Goal: Task Accomplishment & Management: Complete application form

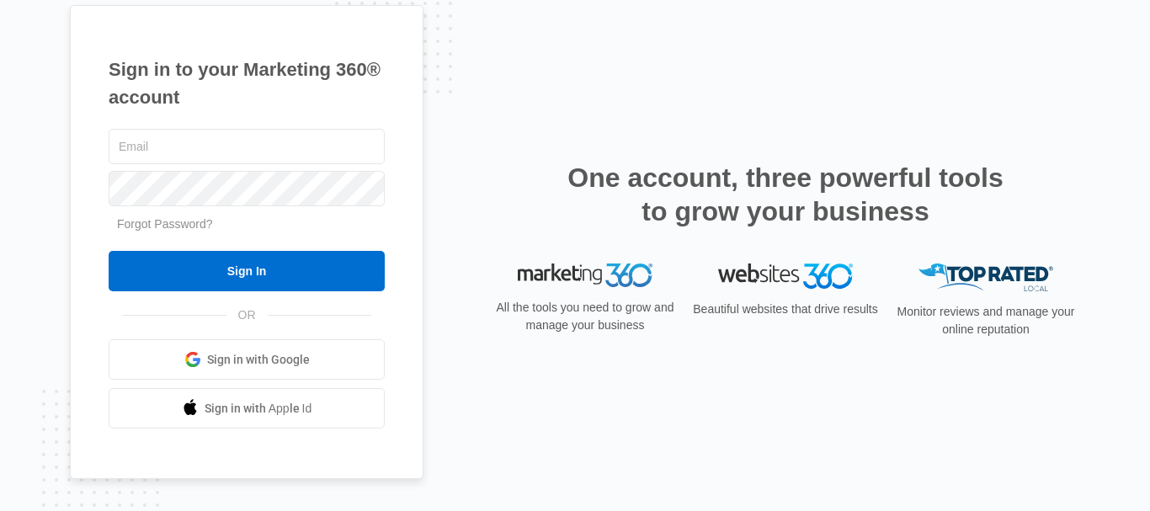
click at [241, 119] on div "Sign in to your Marketing 360® account Forgot Password? Sign In OR Sign in with…" at bounding box center [247, 242] width 354 height 475
click at [241, 121] on div "Sign in to your Marketing 360® account Forgot Password? Sign In OR Sign in with…" at bounding box center [247, 242] width 354 height 475
click at [240, 127] on div at bounding box center [247, 146] width 276 height 42
click at [233, 147] on input "text" at bounding box center [247, 146] width 276 height 35
paste input "niamhprie647st@email.com"
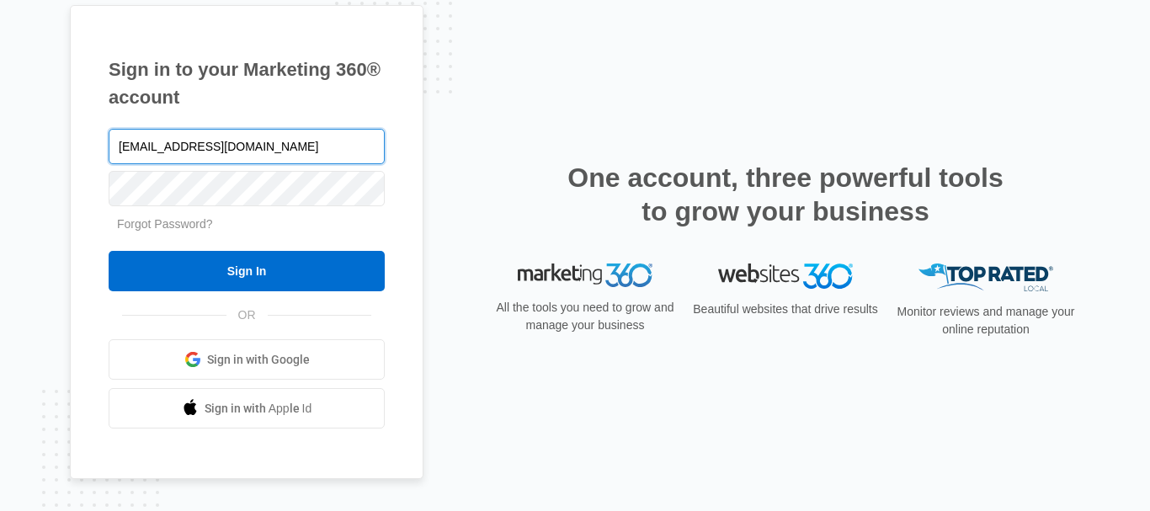
type input "niamhprie647st@email.com"
click at [252, 165] on div "niamhprie647st@email.com" at bounding box center [247, 146] width 276 height 42
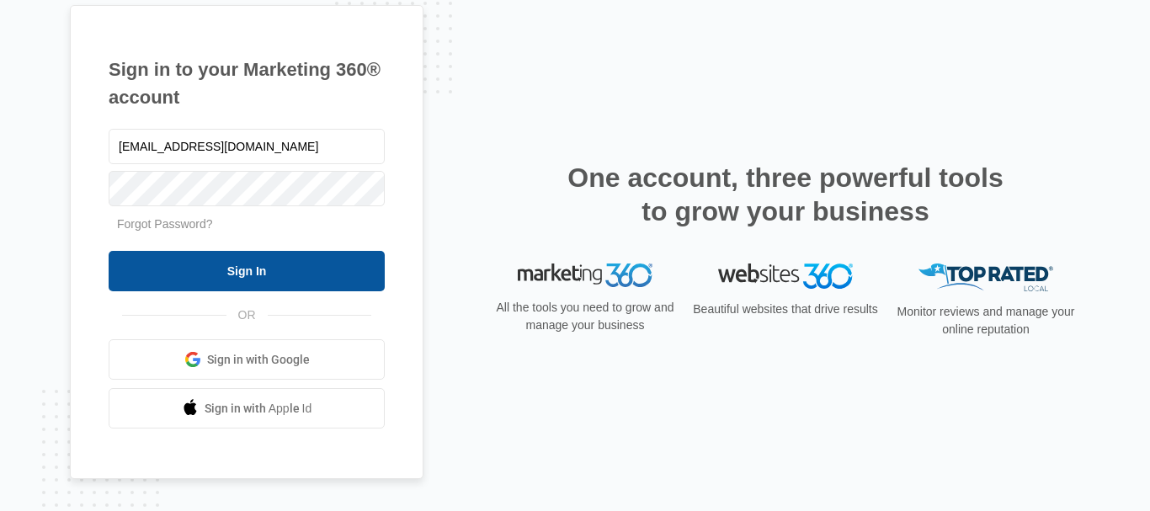
click at [132, 270] on input "Sign In" at bounding box center [247, 271] width 276 height 40
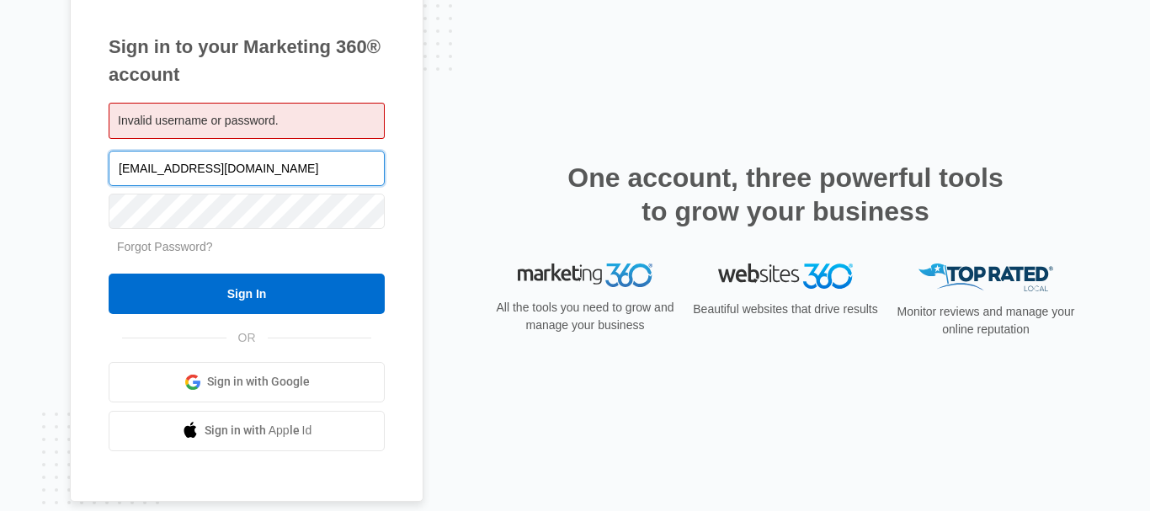
click at [258, 179] on input "niamhprie647st@email.com" at bounding box center [247, 168] width 276 height 35
click at [258, 179] on input "text" at bounding box center [247, 168] width 276 height 35
paste input "sbcustomcycles"
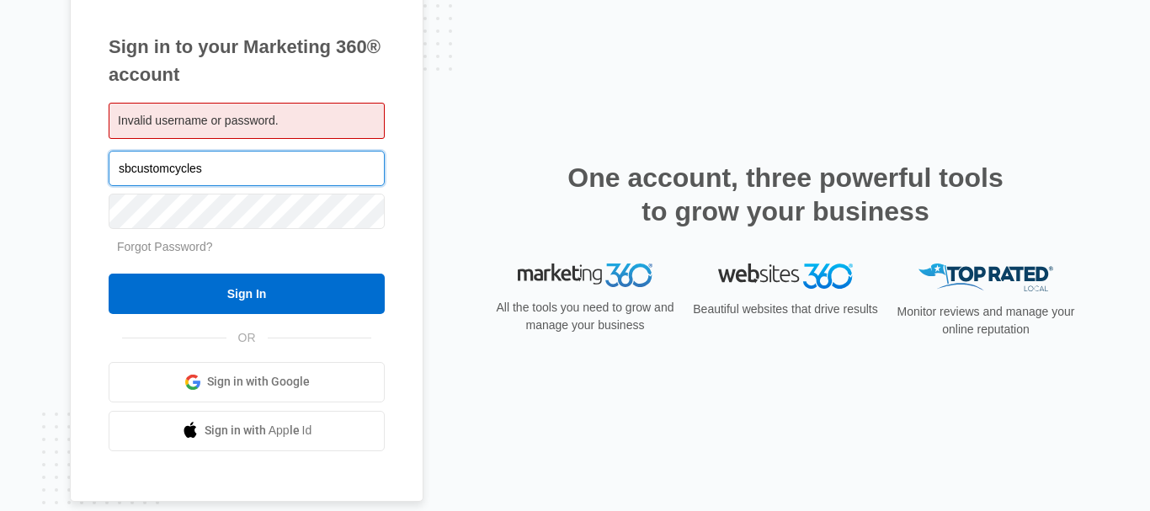
type input "sbcustomcycles"
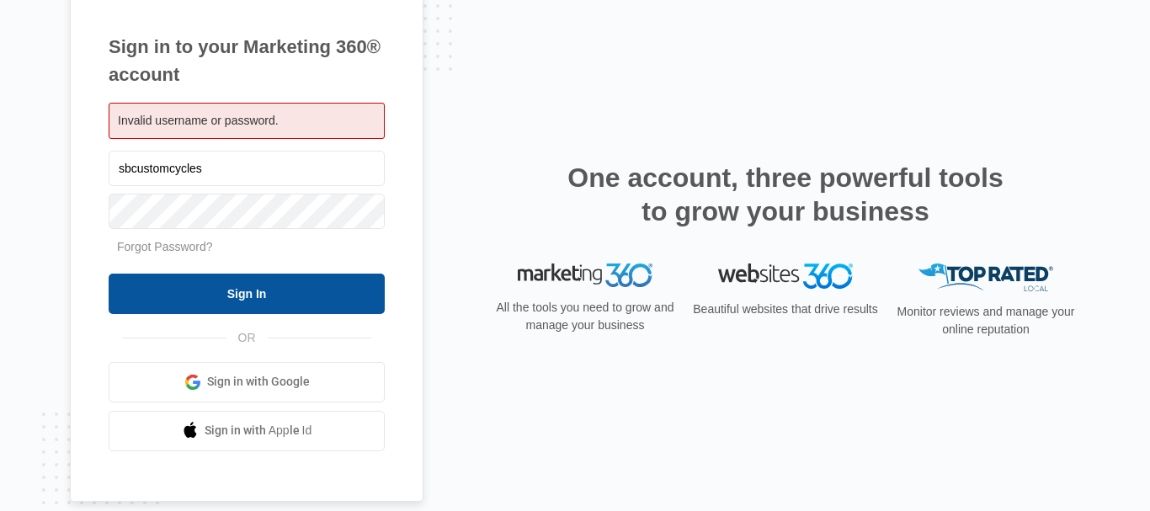
click at [118, 302] on input "Sign In" at bounding box center [247, 294] width 276 height 40
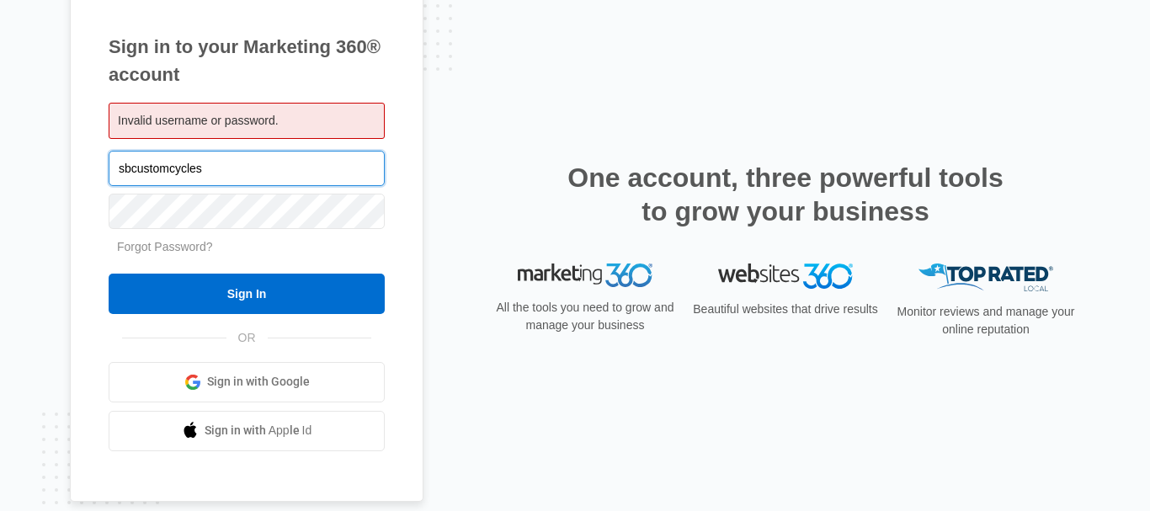
click at [234, 153] on input "sbcustomcycles" at bounding box center [247, 168] width 276 height 35
paste input "micreditlawyer@protonmail.com"
type input "micreditlawyer@protonmail.com"
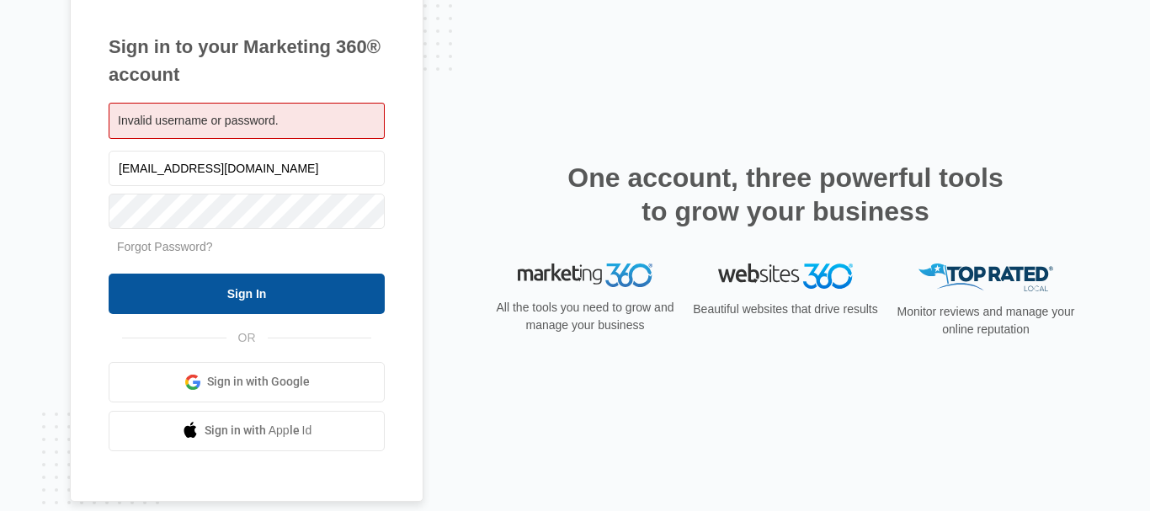
click at [169, 282] on input "Sign In" at bounding box center [247, 294] width 276 height 40
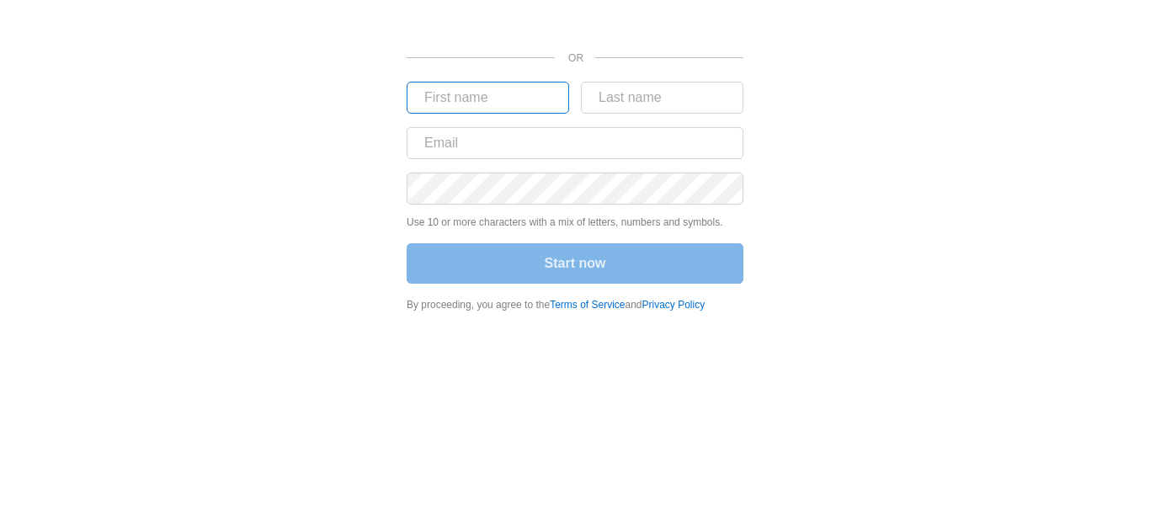
click at [494, 103] on input "text" at bounding box center [488, 98] width 163 height 32
type input "christian"
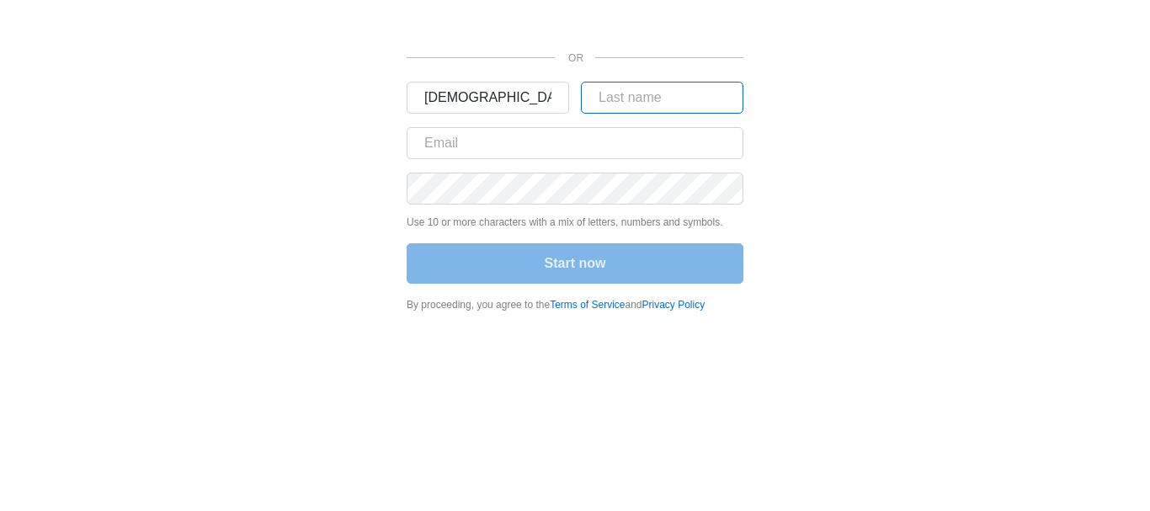
click at [663, 83] on input "text" at bounding box center [662, 98] width 163 height 32
type input "huet"
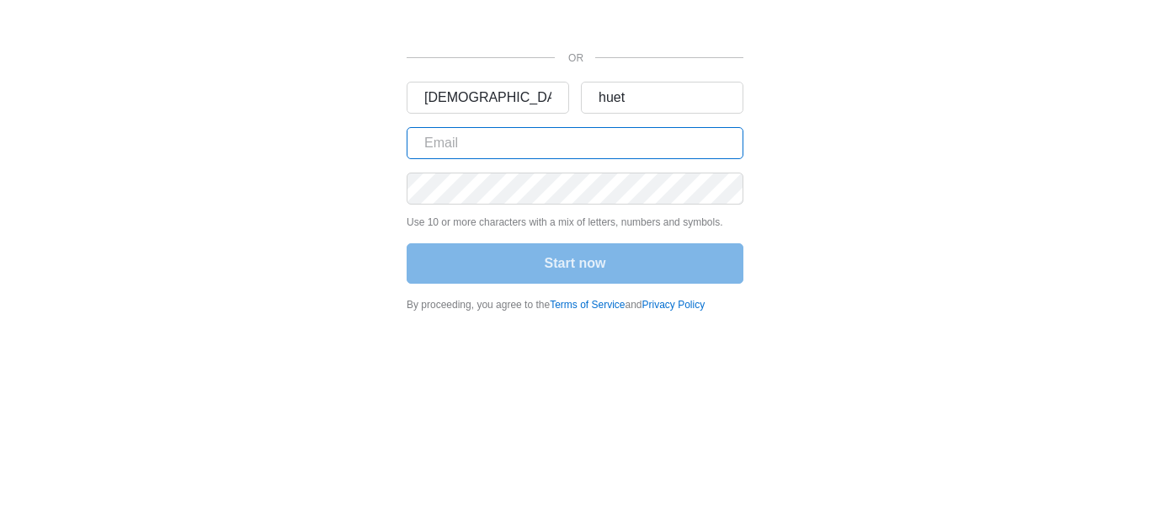
click at [456, 134] on input "text" at bounding box center [575, 143] width 337 height 32
paste input "[EMAIL_ADDRESS][DOMAIN_NAME]"
type input "[EMAIL_ADDRESS][DOMAIN_NAME]"
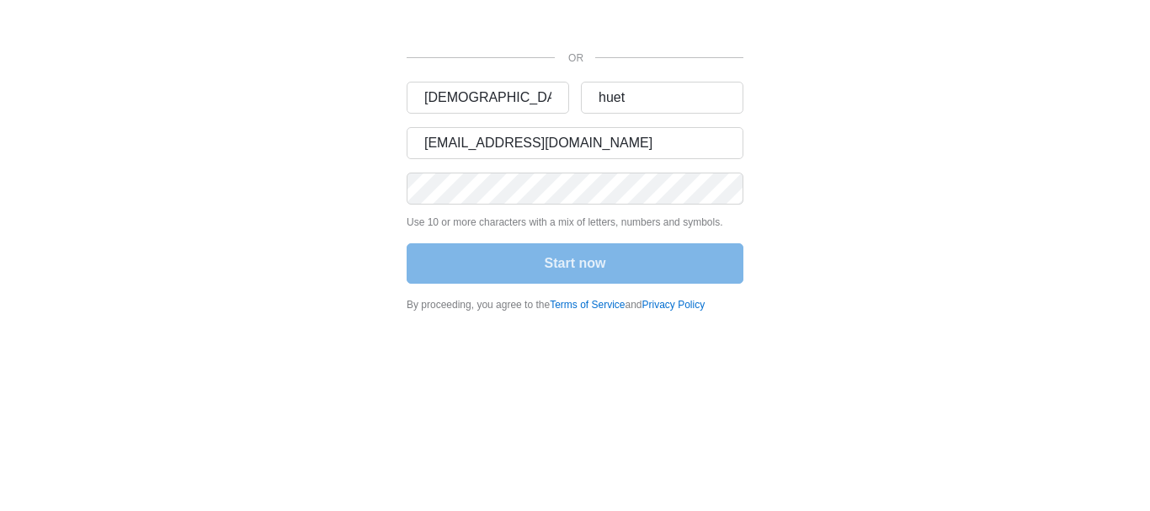
click at [0, 189] on div "OR christian huet avisso@mail2police.com Use 10 or more characters with a mix o…" at bounding box center [575, 171] width 1150 height 343
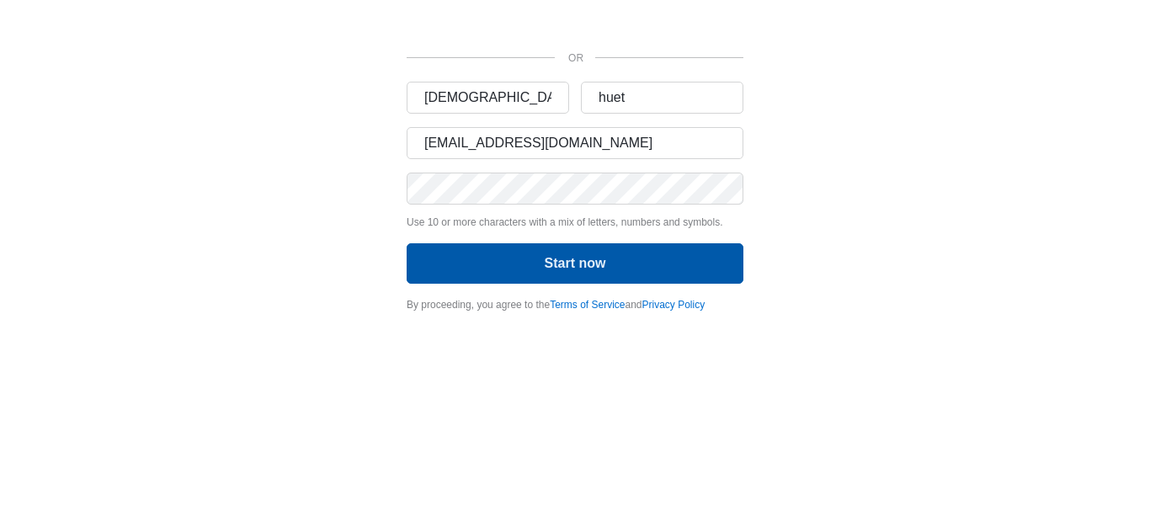
click at [475, 261] on button "Start now" at bounding box center [575, 263] width 337 height 40
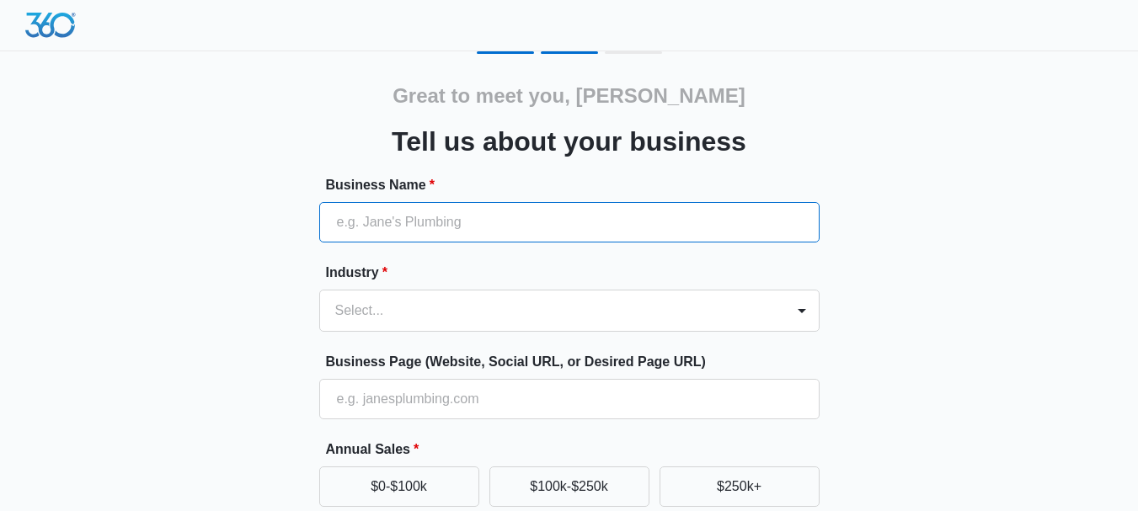
click at [444, 230] on input "Business Name *" at bounding box center [569, 222] width 500 height 40
type input "POLIZIA [PERSON_NAME] IT"
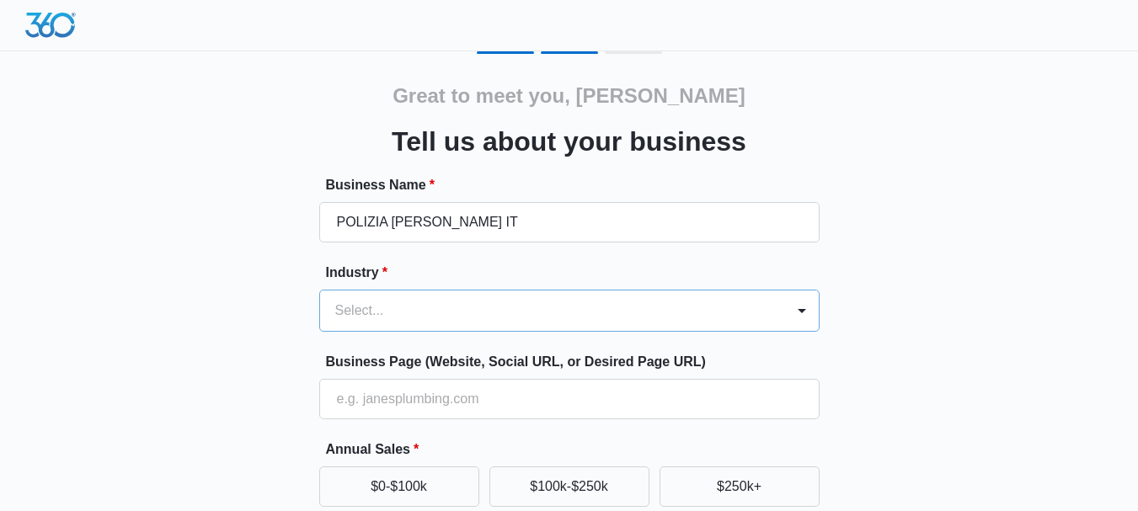
click at [416, 301] on div "Select..." at bounding box center [569, 311] width 500 height 42
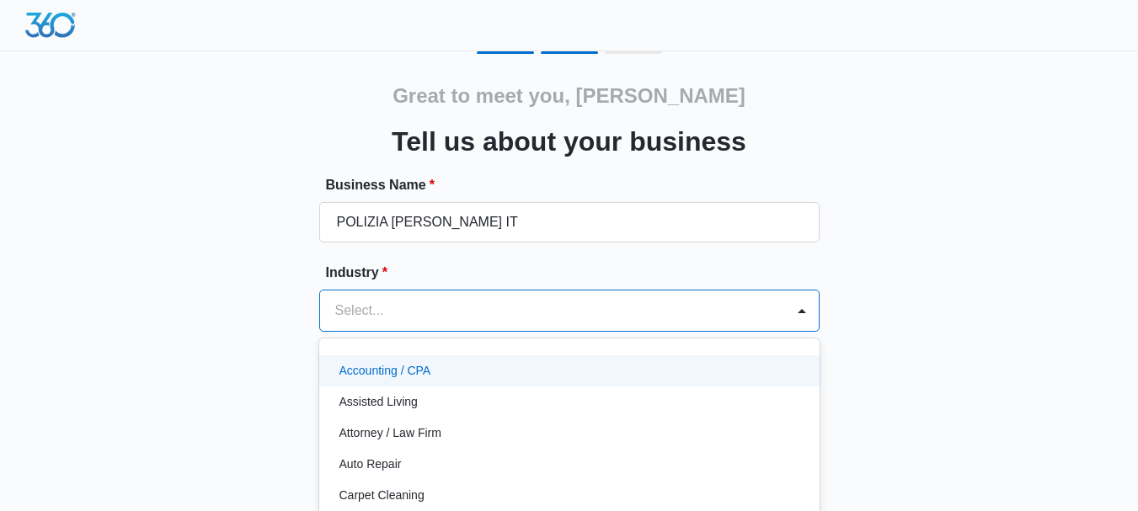
scroll to position [92, 0]
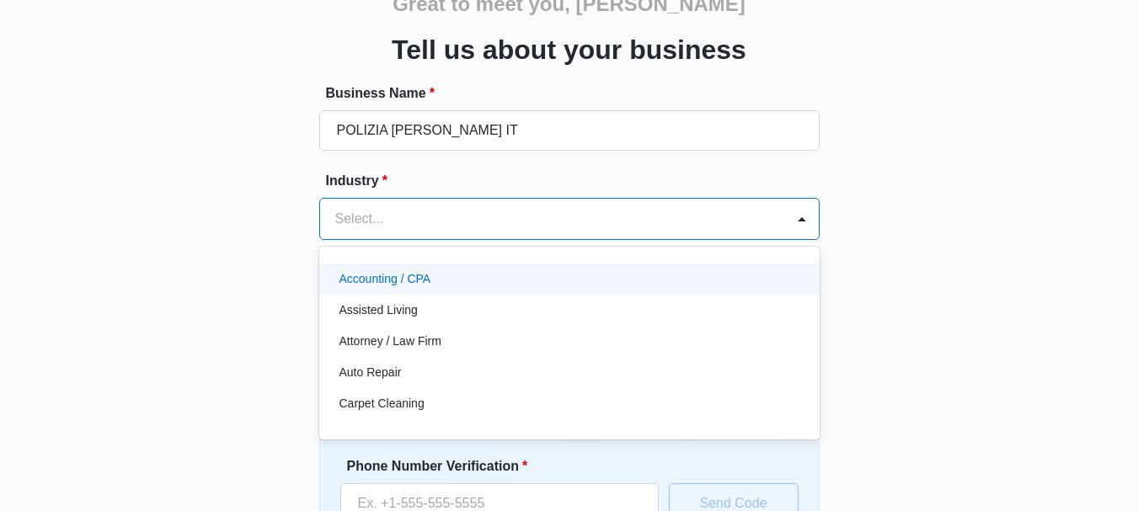
click at [472, 284] on div "Accounting / CPA" at bounding box center [567, 279] width 456 height 18
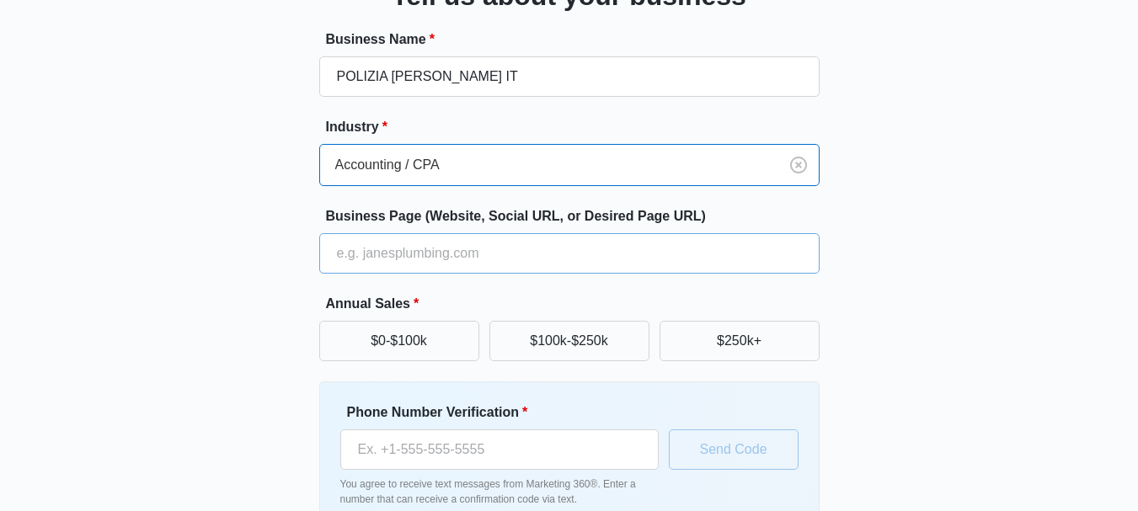
scroll to position [243, 0]
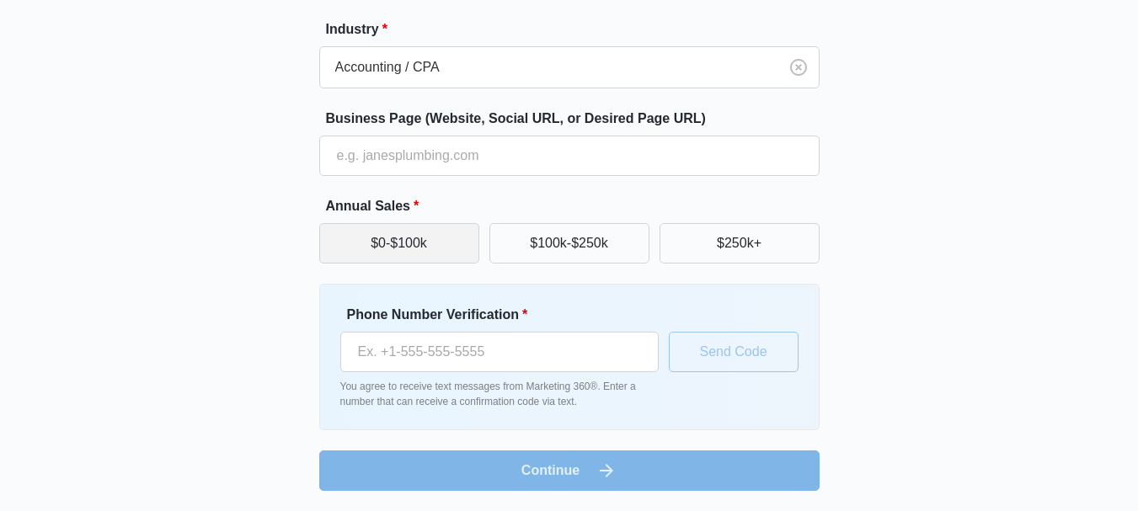
click at [413, 241] on button "$0-$100k" at bounding box center [399, 243] width 160 height 40
click at [545, 467] on form "Business Name * POLIZIA POSTLE IT Industry * Accounting / CPA Business Page (We…" at bounding box center [569, 211] width 500 height 559
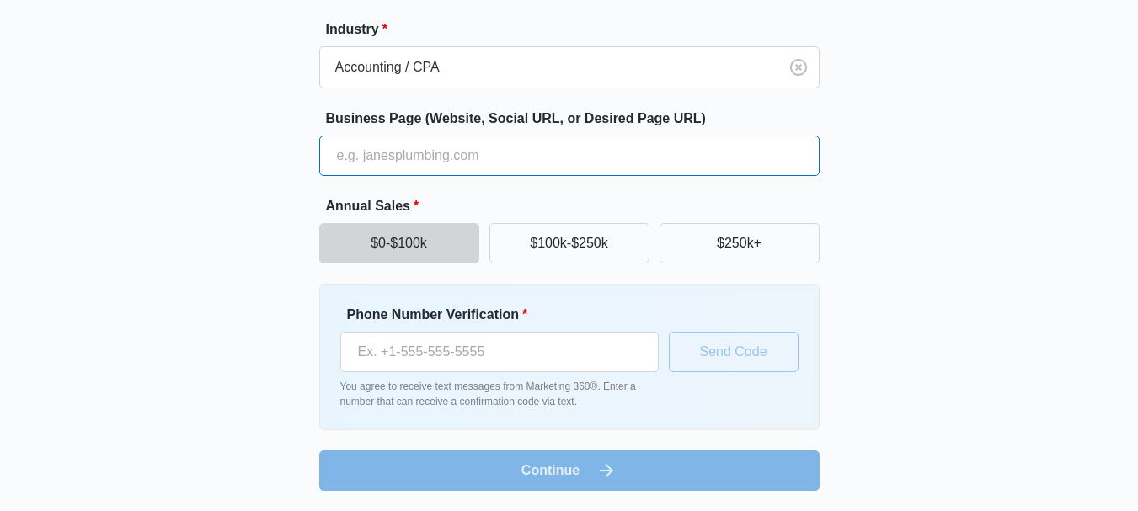
click at [422, 156] on input "Business Page (Website, Social URL, or Desired Page URL)" at bounding box center [569, 156] width 500 height 40
type input "https://app.sender.net"
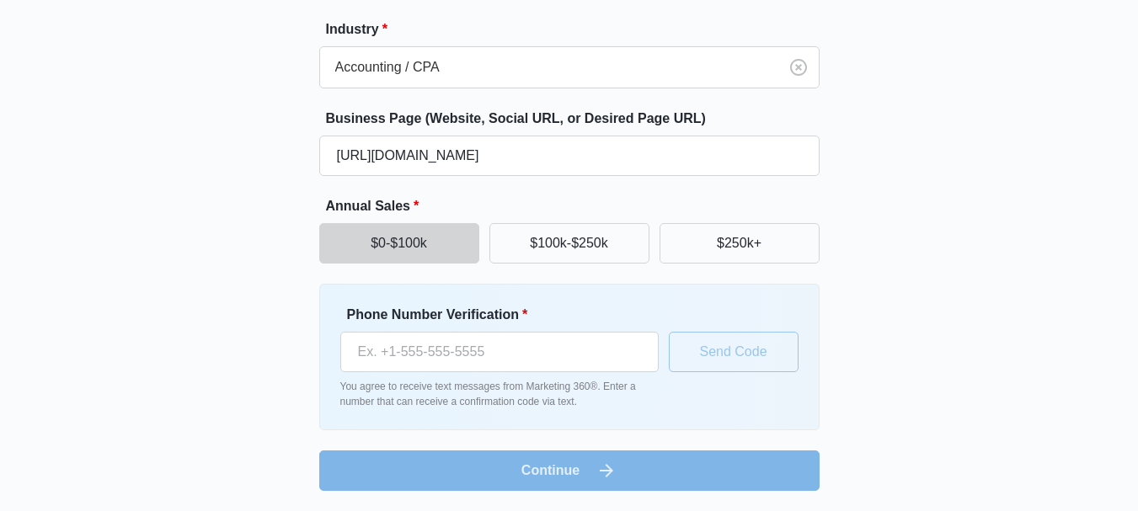
click at [587, 481] on form "Business Name * POLIZIA POSTLE IT Industry * Accounting / CPA Business Page (We…" at bounding box center [569, 211] width 500 height 559
click at [516, 360] on input "Phone Number Verification *" at bounding box center [499, 352] width 318 height 40
click at [440, 355] on input "Phone Number Verification *" at bounding box center [499, 352] width 318 height 40
paste input "+33 7 86 36 44 43"
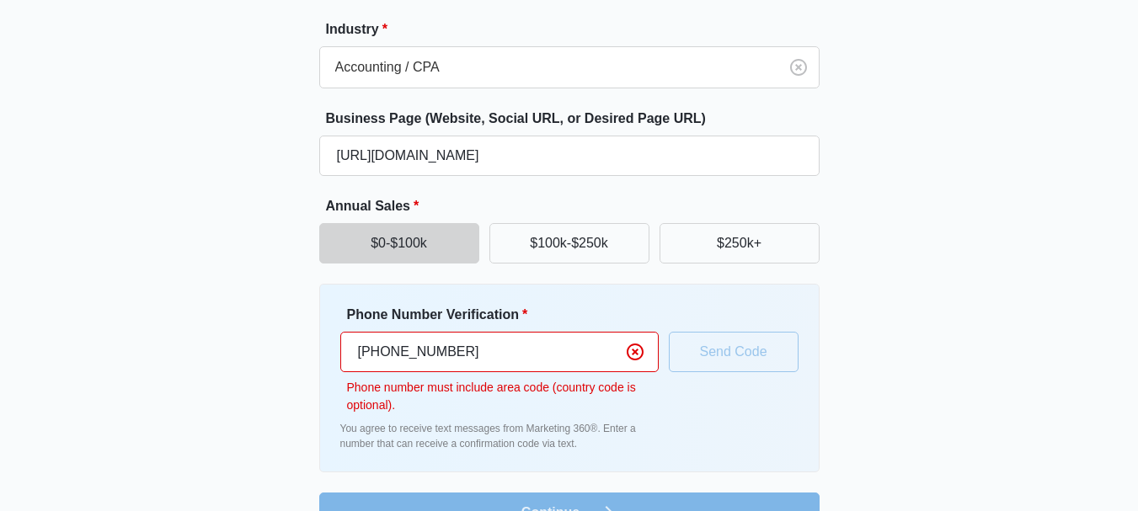
click at [398, 353] on input "+33 7 86 36 44 43" at bounding box center [499, 352] width 318 height 40
click at [563, 353] on input "+33 7 86 36 44 43" at bounding box center [499, 352] width 318 height 40
drag, startPoint x: 563, startPoint y: 353, endPoint x: 118, endPoint y: 348, distance: 444.7
click at [118, 348] on div "Great to meet you, christian Tell us about your business Business Name * POLIZI…" at bounding box center [569, 170] width 1011 height 725
type input "+33 7 86 36 44 43"
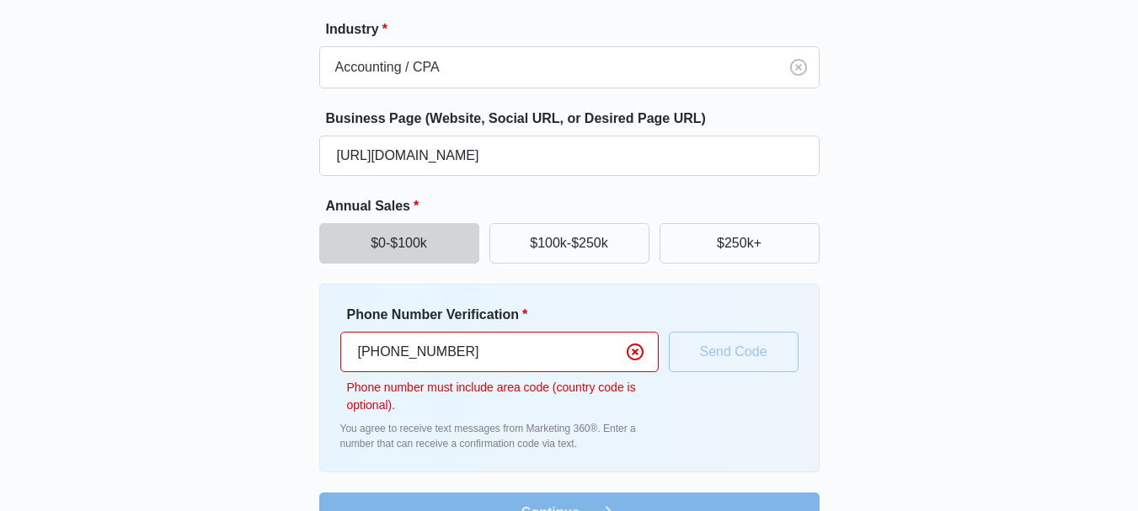
click at [461, 351] on input "+33 7 86 36 44 43" at bounding box center [499, 352] width 318 height 40
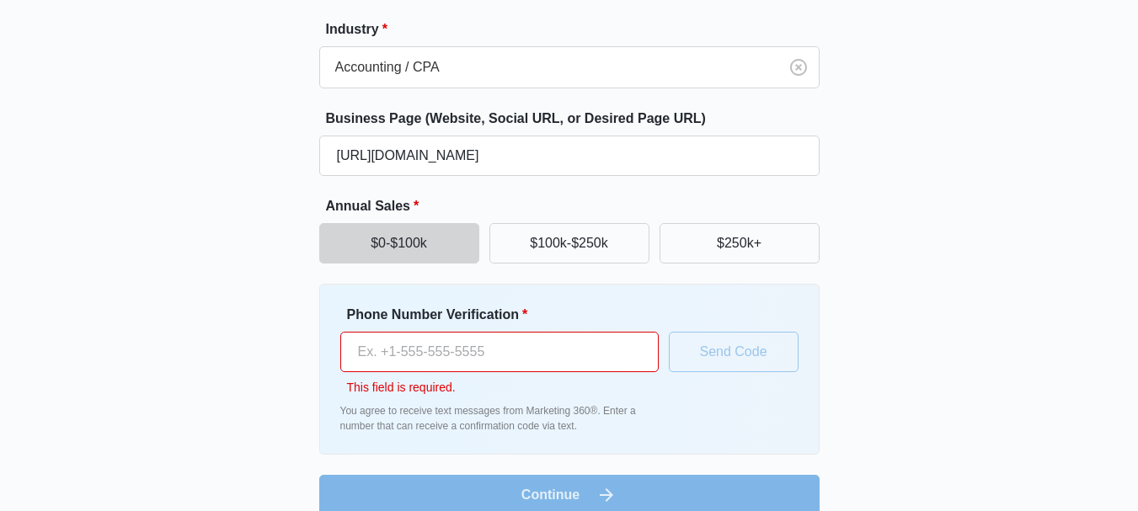
paste input "+33 7 86 36 44 43"
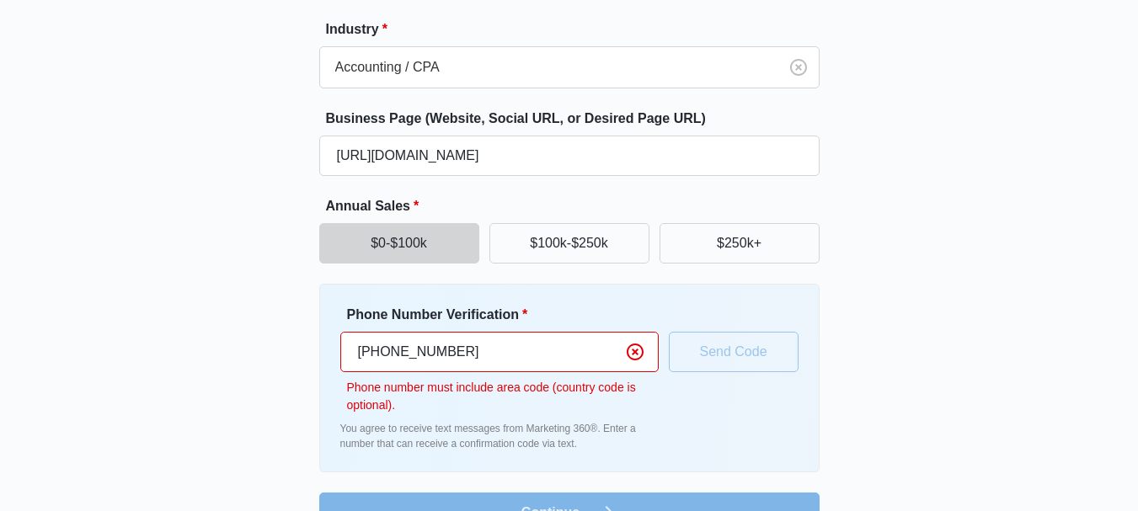
drag, startPoint x: 366, startPoint y: 353, endPoint x: 350, endPoint y: 355, distance: 16.1
click at [350, 355] on input "+33 7 86 36 44 43" at bounding box center [499, 352] width 318 height 40
click at [705, 371] on div "Phone Number Verification * 33786364443 Phone number must include area code (co…" at bounding box center [569, 378] width 458 height 147
click at [755, 432] on div "Phone Number Verification * 33786364443 Phone number must include area code (co…" at bounding box center [569, 378] width 458 height 147
click at [466, 362] on input "33786364443" at bounding box center [499, 352] width 318 height 40
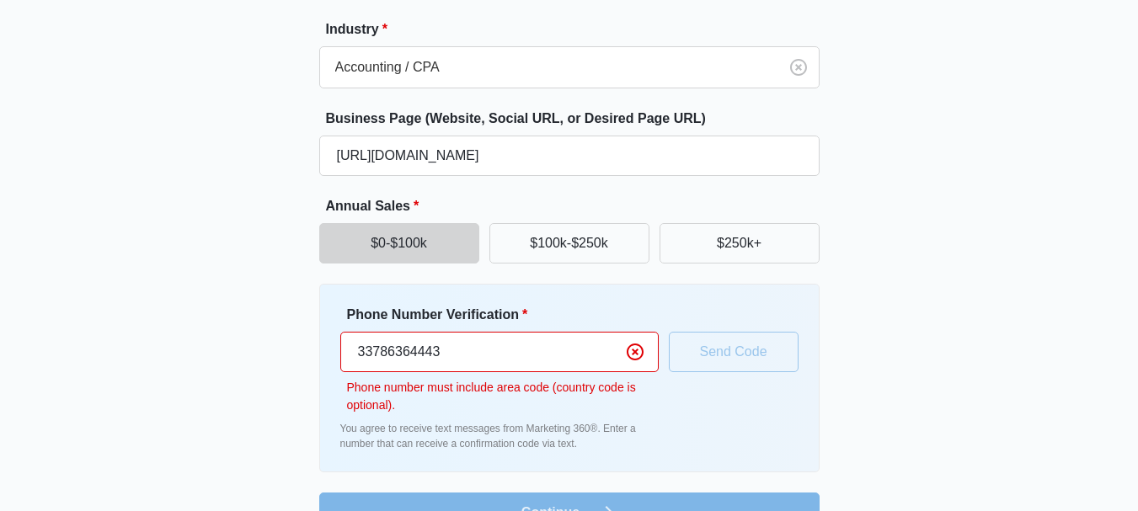
click at [466, 362] on input "33786364443" at bounding box center [499, 352] width 318 height 40
paste input "+1 201 002 806"
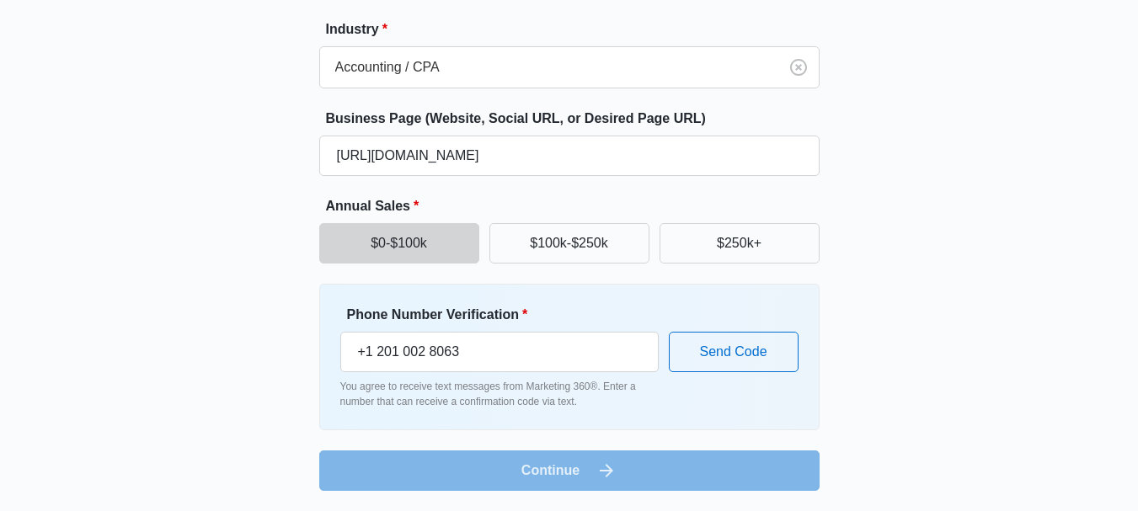
click at [729, 375] on div "Phone Number Verification * +1 201 002 8063 You agree to receive text messages …" at bounding box center [569, 357] width 458 height 104
click at [729, 371] on button "Send Code" at bounding box center [734, 352] width 130 height 40
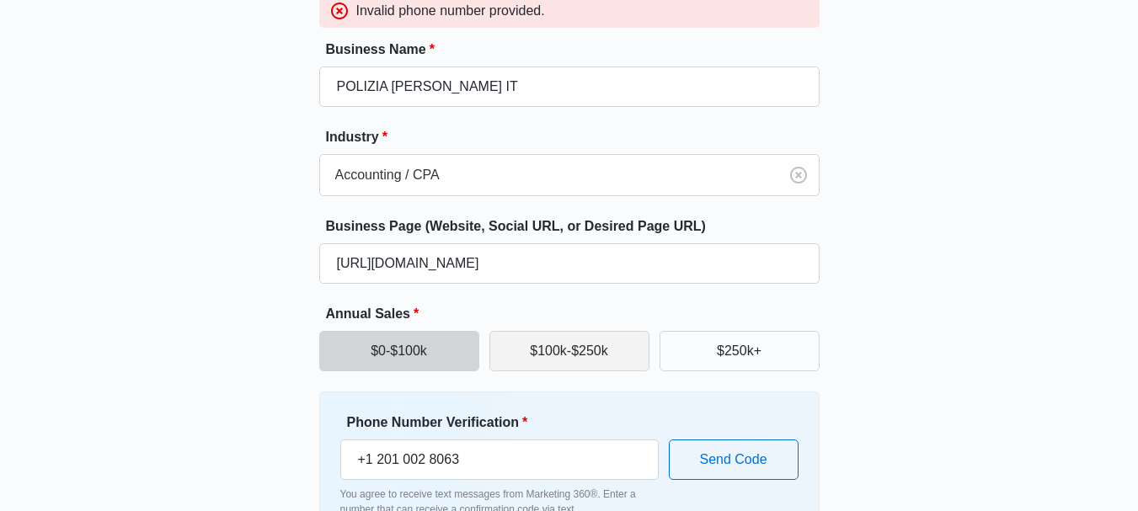
scroll to position [180, 0]
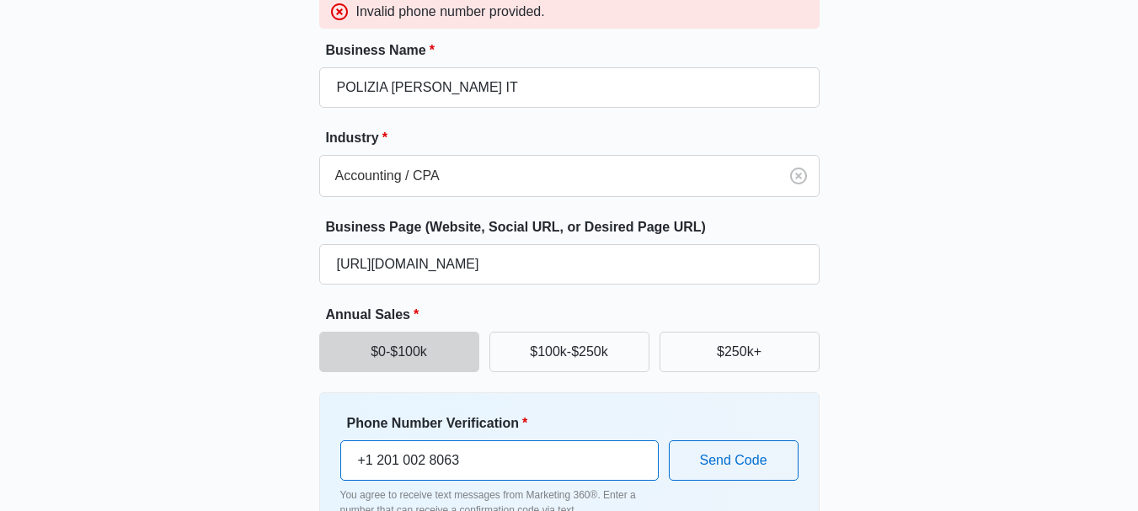
click at [404, 462] on input "+1 201 002 8063" at bounding box center [499, 460] width 318 height 40
click at [460, 470] on input "+1 201 002 8063" at bounding box center [499, 460] width 318 height 40
paste input "tel"
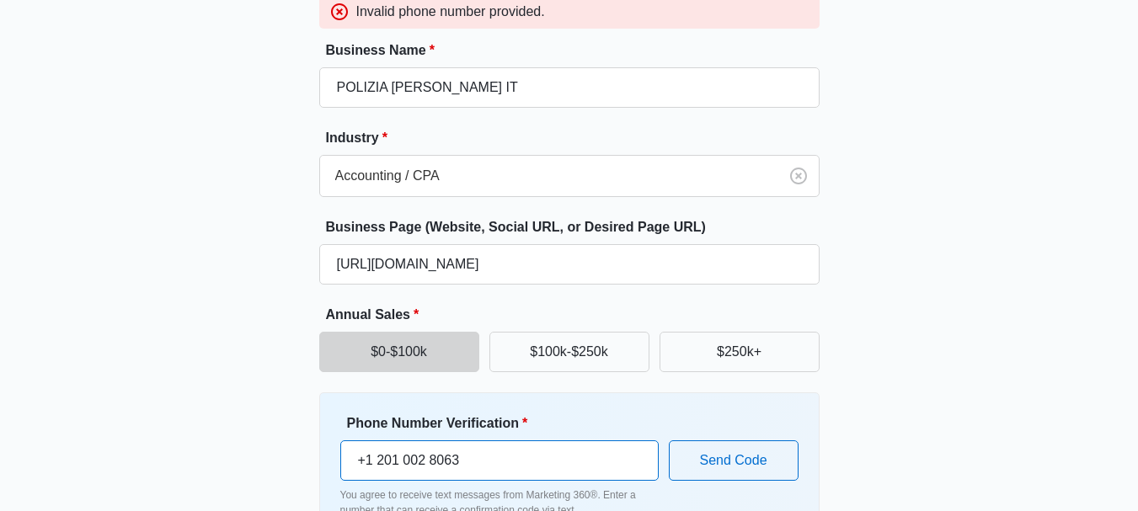
drag, startPoint x: 365, startPoint y: 462, endPoint x: 350, endPoint y: 462, distance: 15.2
click at [350, 462] on input "+1 201 002 8063" at bounding box center [499, 460] width 318 height 40
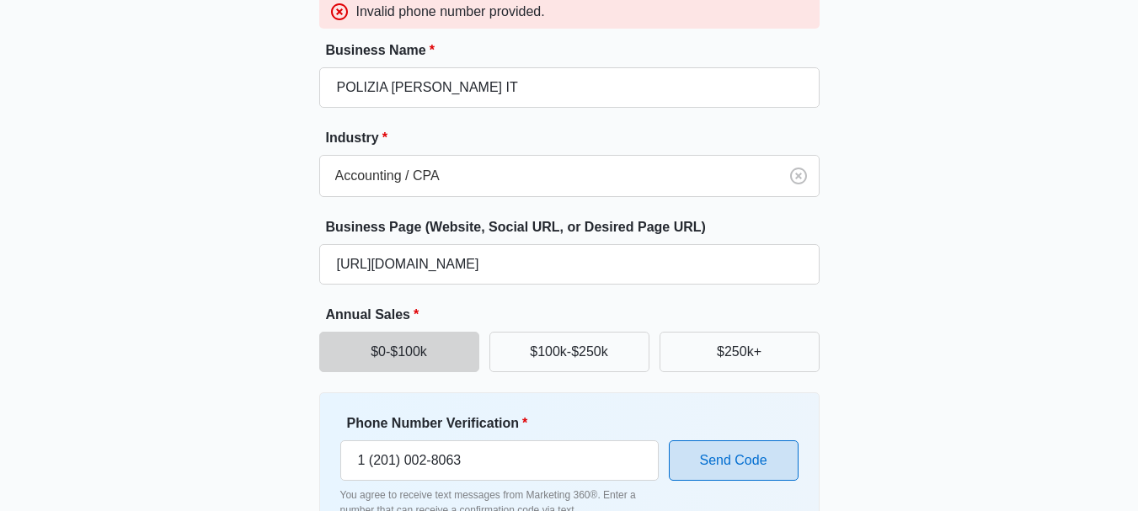
click at [744, 457] on button "Send Code" at bounding box center [734, 460] width 130 height 40
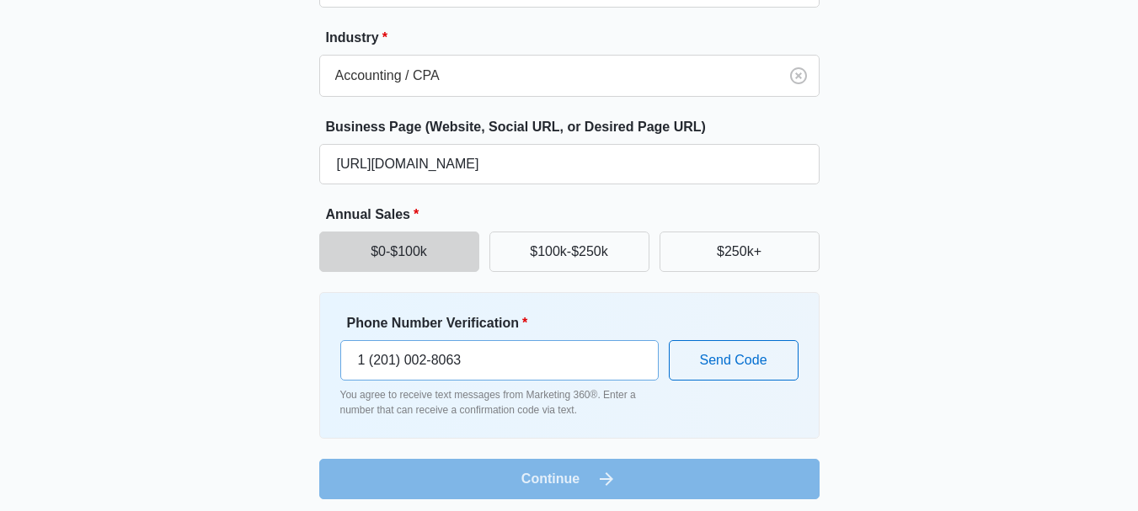
scroll to position [281, 0]
click at [464, 360] on input "1 (201) 002-8063" at bounding box center [499, 359] width 318 height 40
paste input "+43 678 1747154"
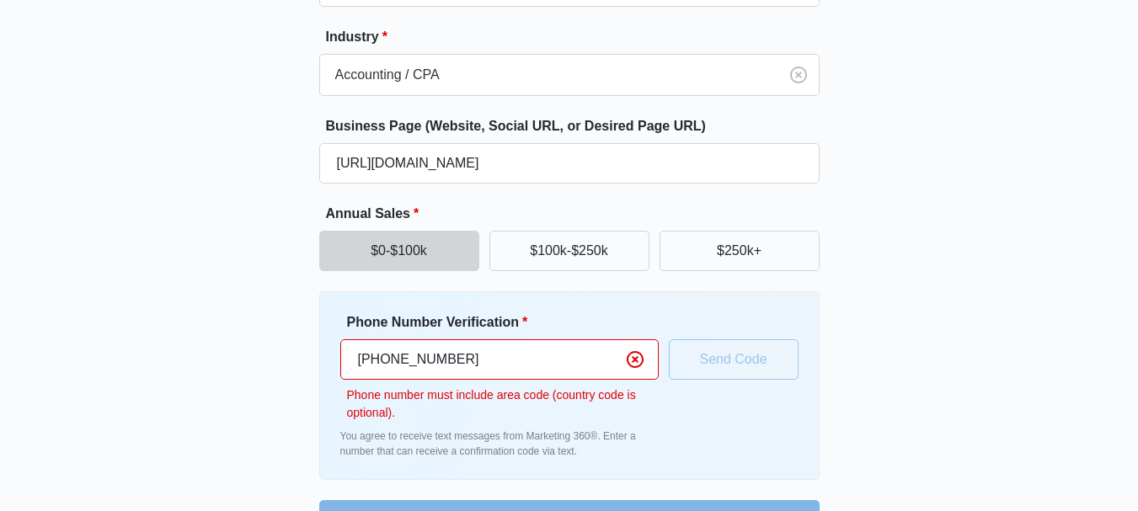
drag, startPoint x: 362, startPoint y: 361, endPoint x: 189, endPoint y: 382, distance: 174.7
click at [227, 371] on div "Great to meet you, christian Tell us about your business Invalid phone number p…" at bounding box center [569, 155] width 1011 height 771
click at [710, 398] on div "Phone Number Verification * 436781747154 Phone number must include area code (c…" at bounding box center [569, 385] width 458 height 147
click at [731, 351] on div "Phone Number Verification * 436781747154 Phone number must include area code (c…" at bounding box center [569, 385] width 458 height 147
click at [360, 365] on input "436781747154" at bounding box center [499, 359] width 318 height 40
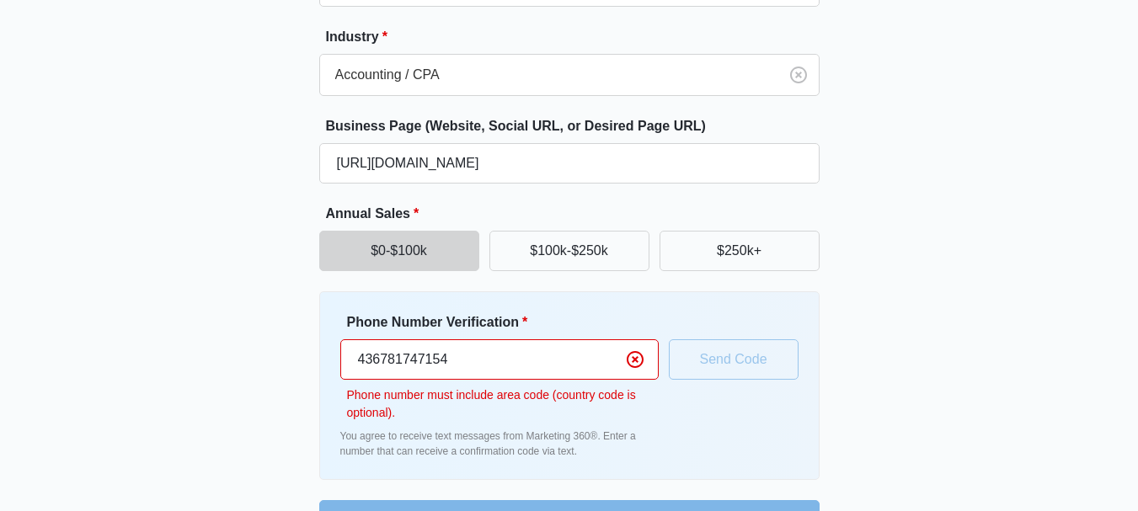
type input "+43 678 1747154"
click at [498, 366] on input "+43 678 1747154" at bounding box center [499, 359] width 318 height 40
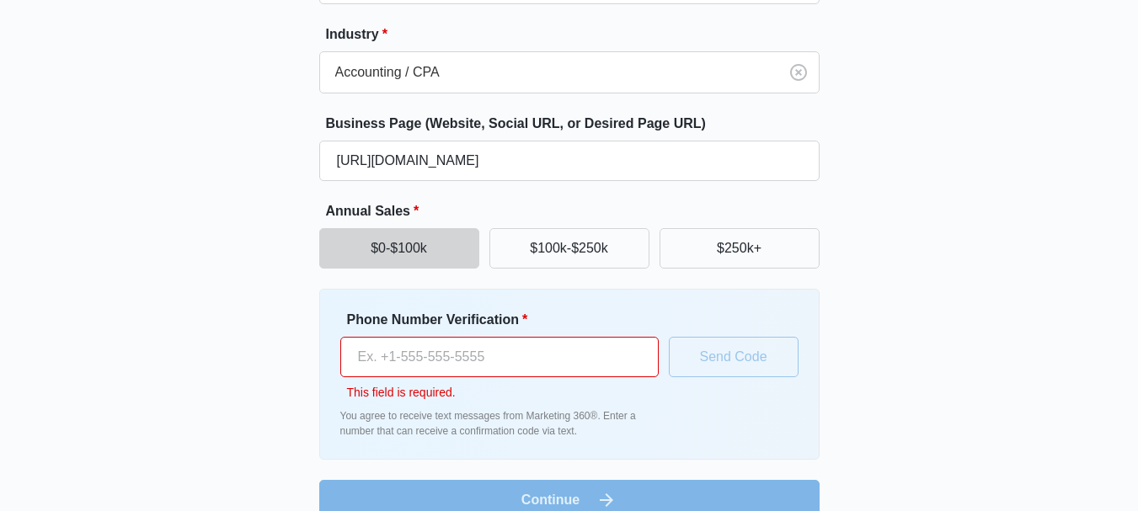
scroll to position [285, 0]
paste input "+1 870 265 1779"
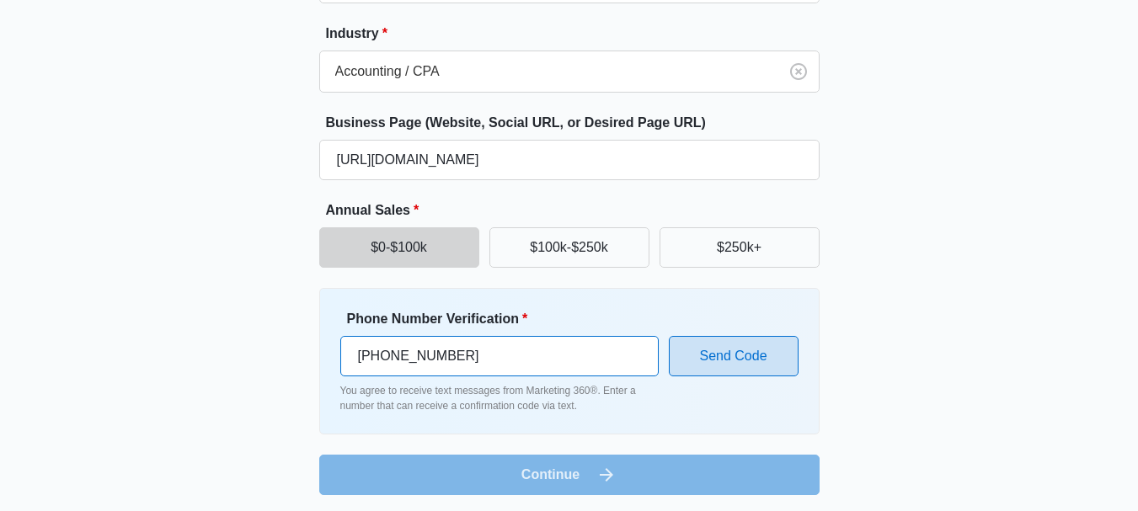
type input "+1 870 265 1779"
click at [686, 371] on button "Send Code" at bounding box center [734, 356] width 130 height 40
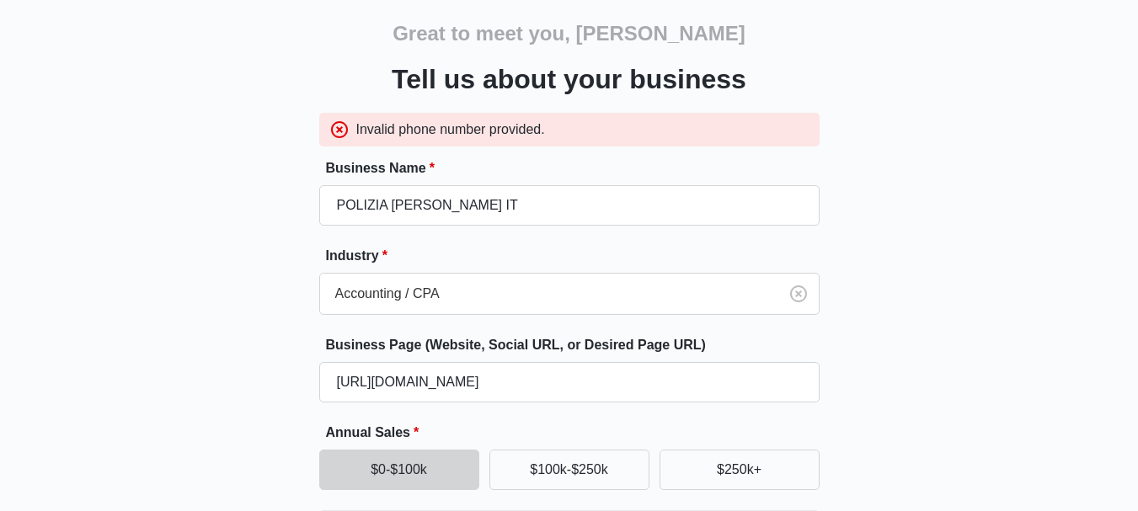
scroll to position [299, 0]
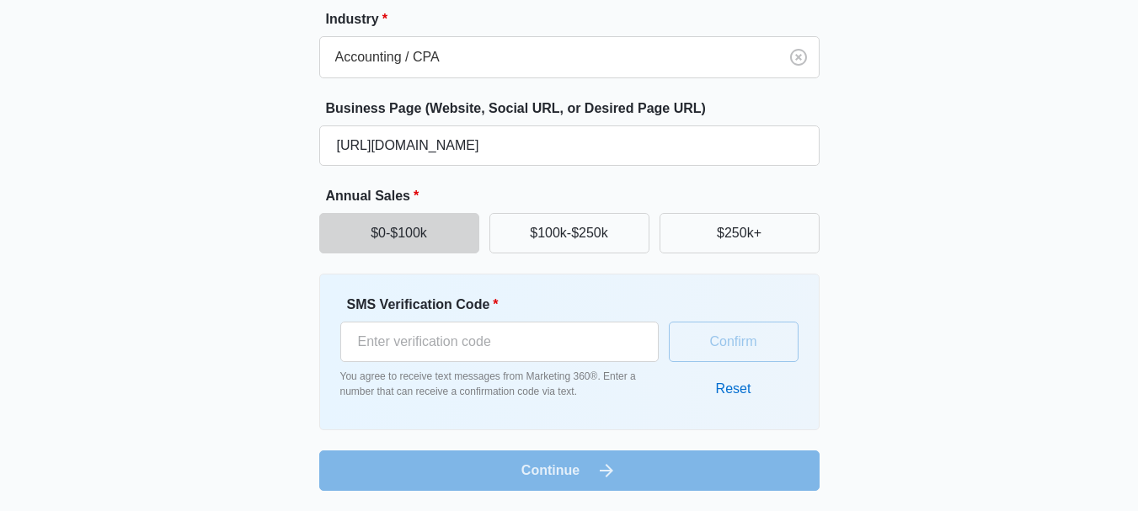
click at [536, 319] on div "SMS Verification Code *" at bounding box center [499, 328] width 318 height 67
click at [531, 341] on input "SMS Verification Code *" at bounding box center [499, 342] width 318 height 40
paste input "316580"
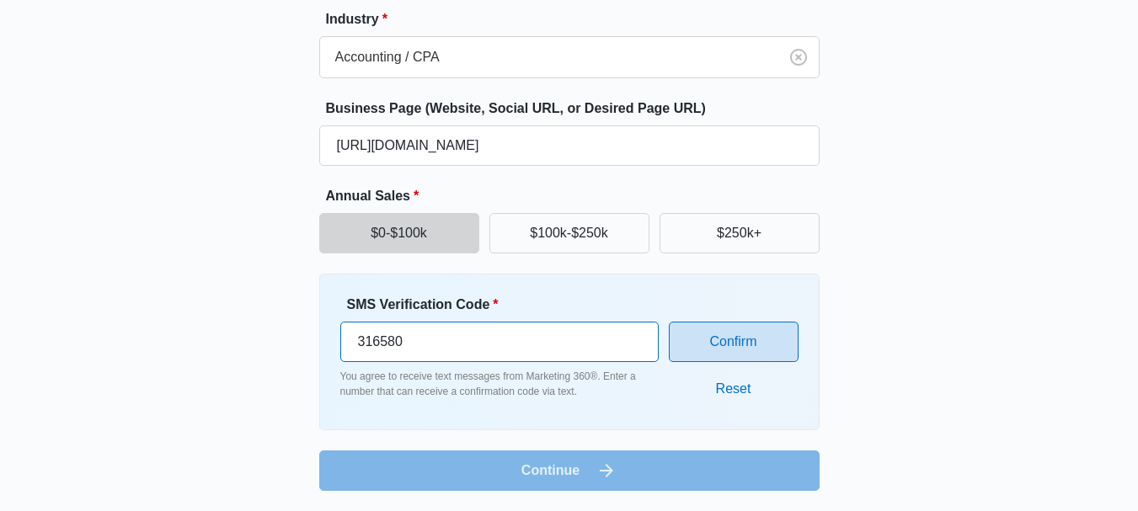
type input "316580"
click at [737, 349] on button "Confirm" at bounding box center [734, 342] width 130 height 40
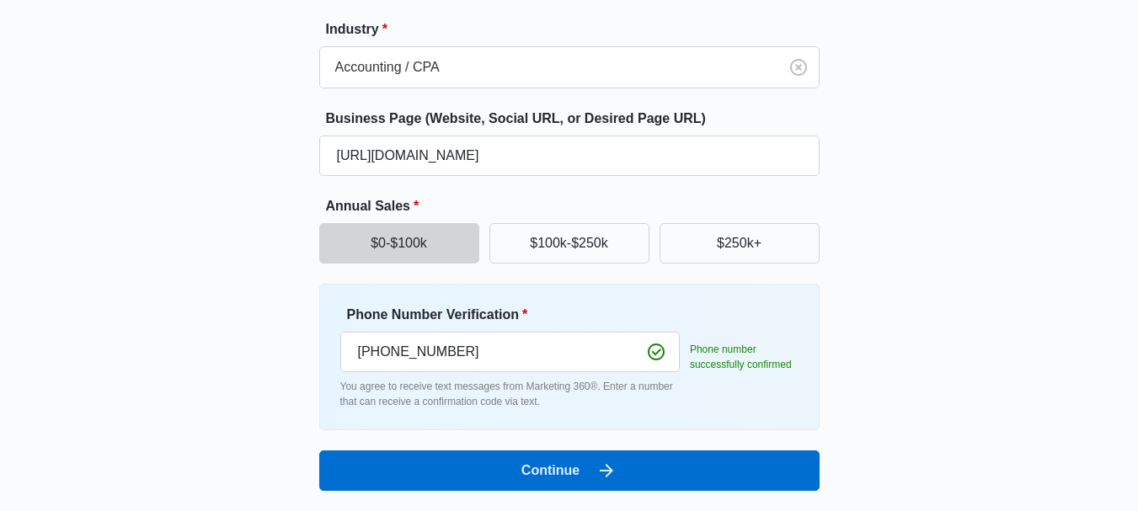
scroll to position [243, 0]
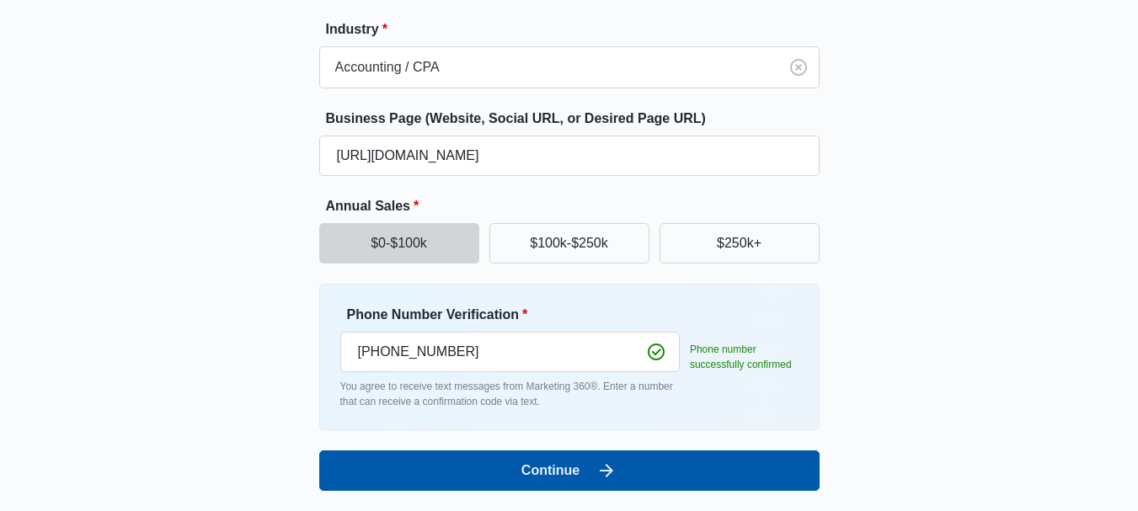
click at [549, 475] on button "Continue" at bounding box center [569, 471] width 500 height 40
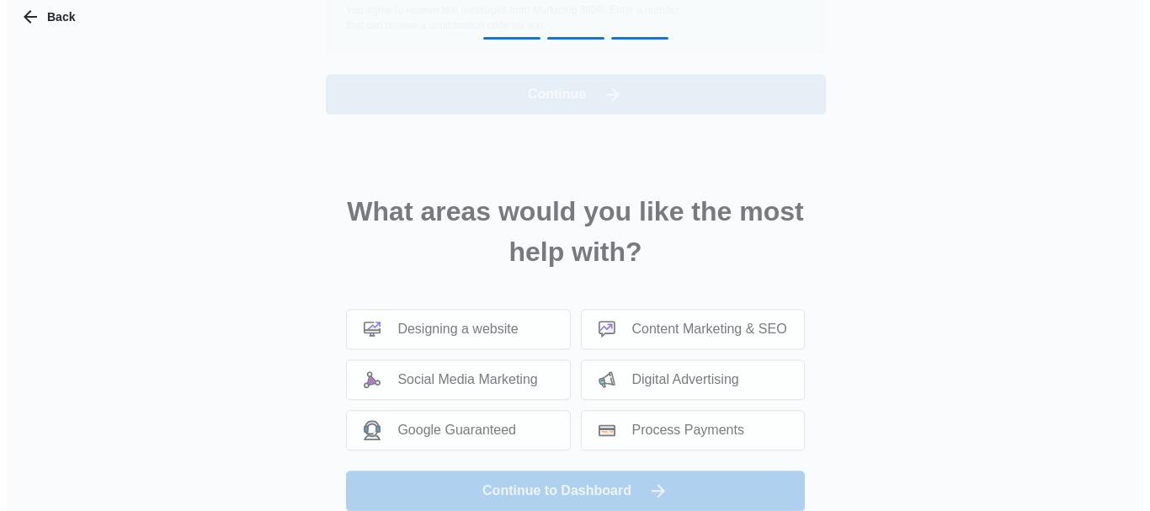
scroll to position [0, 0]
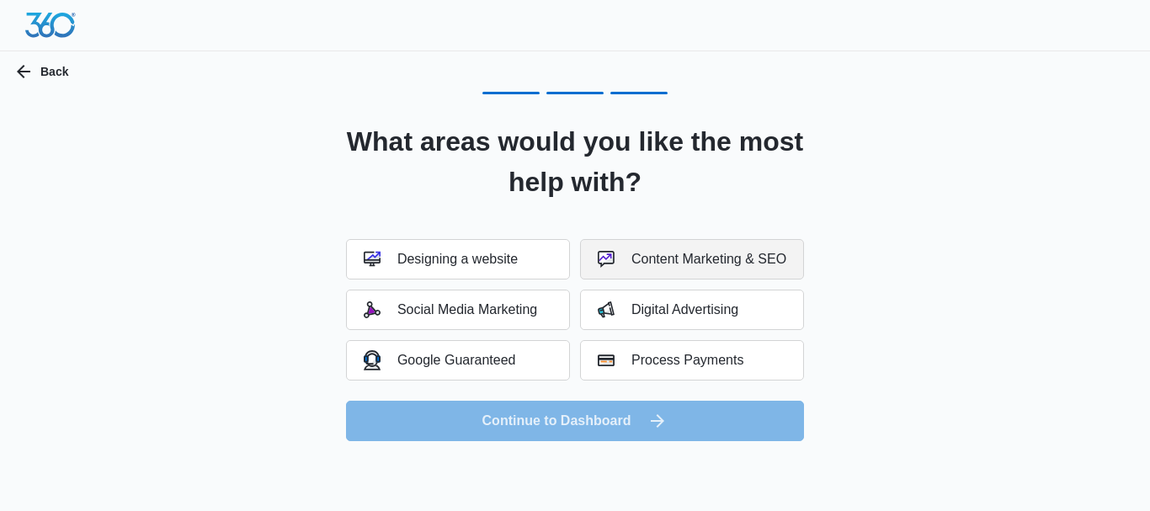
click at [603, 260] on img "button" at bounding box center [606, 259] width 17 height 17
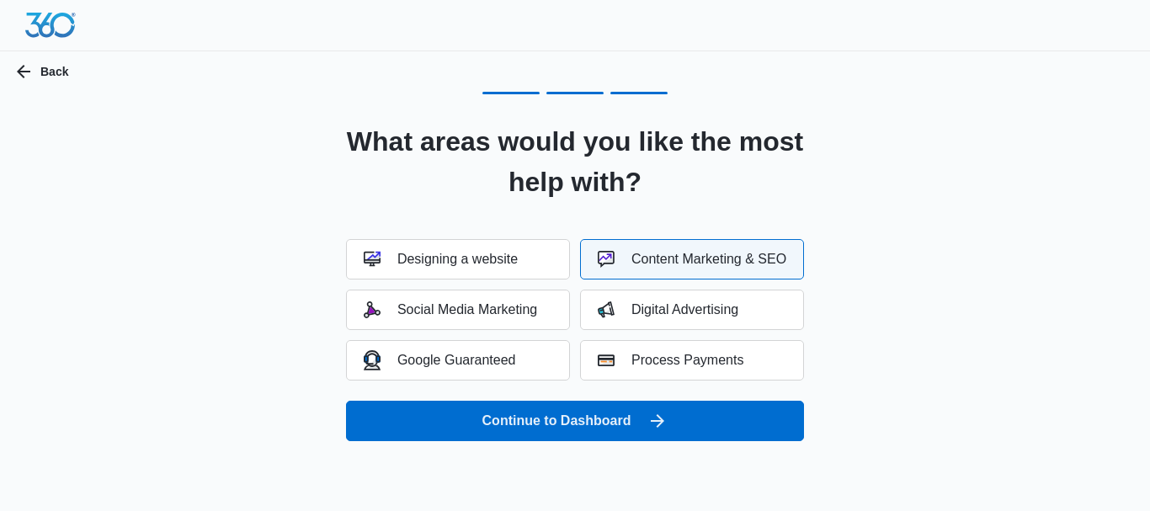
click at [494, 282] on div "Designing a website Content Marketing & SEO Social Media Marketing Digital Adve…" at bounding box center [575, 309] width 458 height 141
click at [498, 269] on button "Designing a website" at bounding box center [458, 259] width 224 height 40
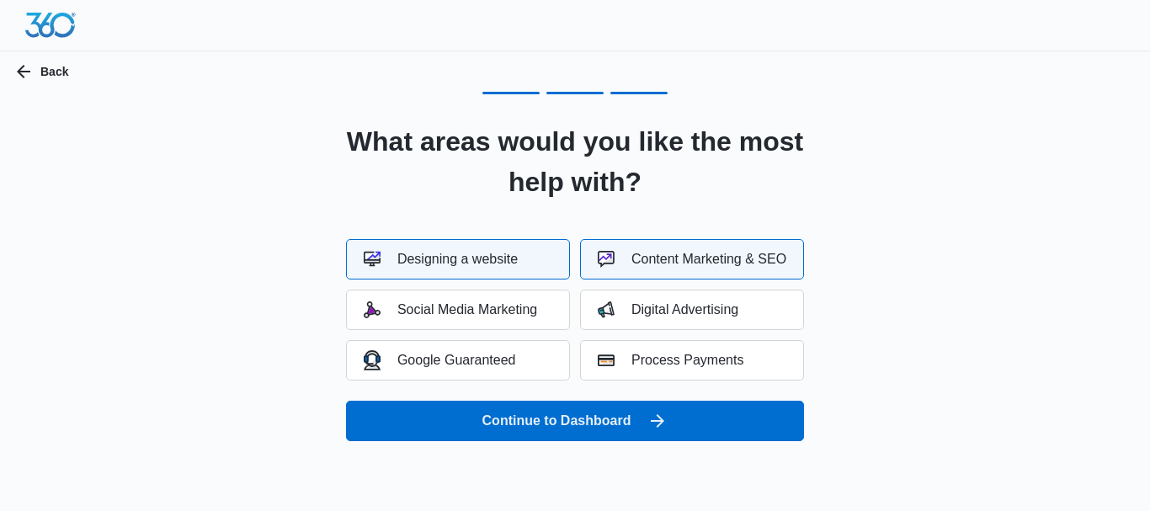
click at [638, 287] on div "Designing a website Content Marketing & SEO Social Media Marketing Digital Adve…" at bounding box center [575, 309] width 458 height 141
click at [632, 298] on button "Digital Advertising" at bounding box center [692, 310] width 224 height 40
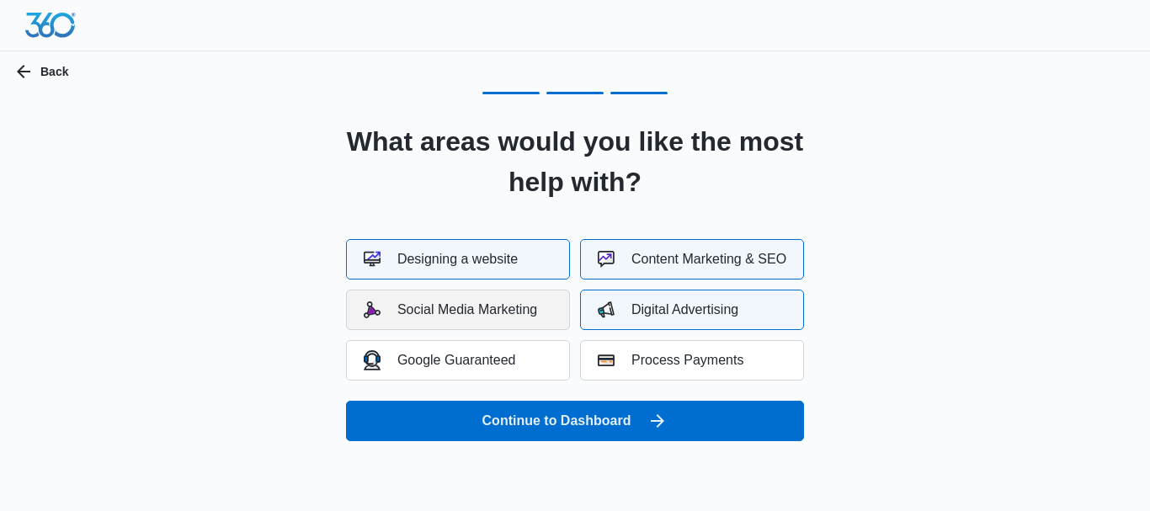
click at [488, 324] on button "Social Media Marketing" at bounding box center [458, 310] width 224 height 40
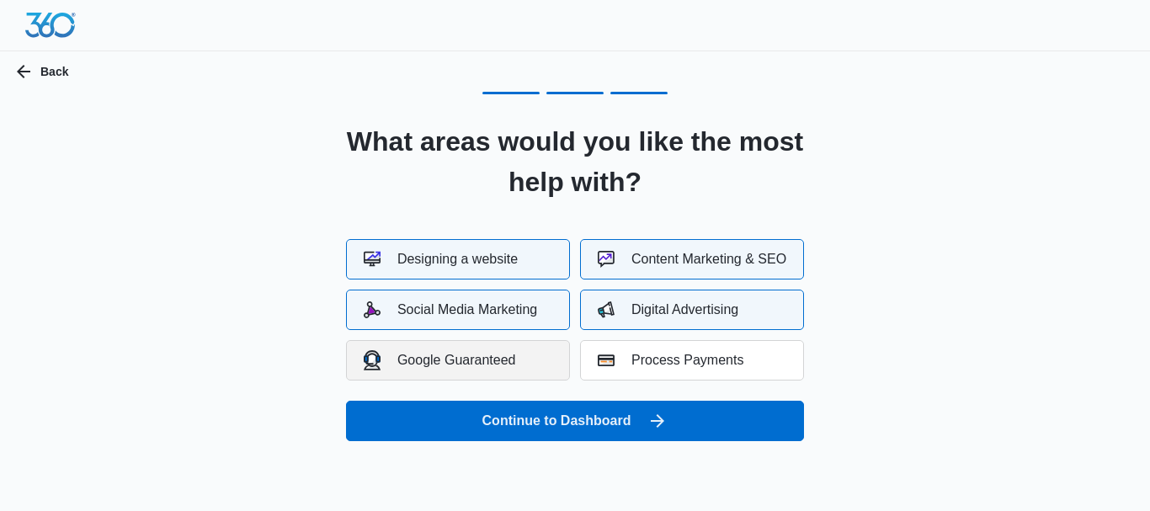
click at [491, 368] on div "Google Guaranteed" at bounding box center [440, 359] width 152 height 19
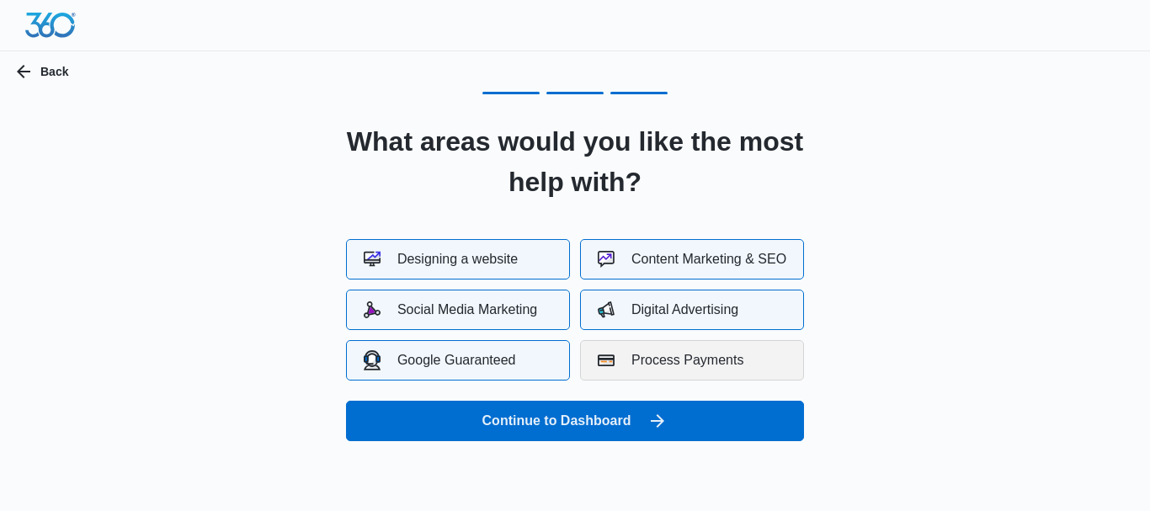
click at [714, 345] on button "Process Payments" at bounding box center [692, 360] width 224 height 40
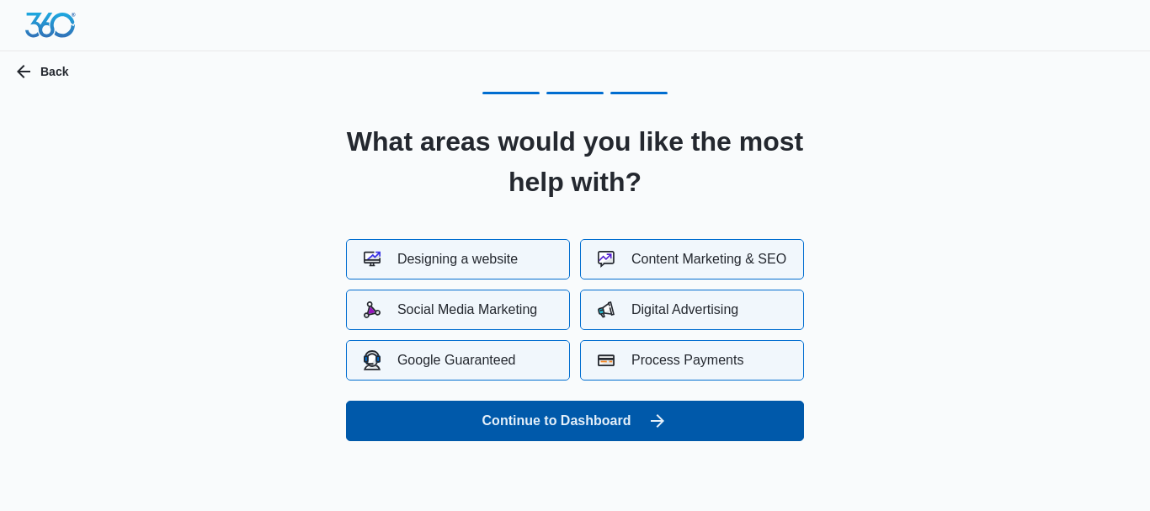
click at [622, 434] on button "Continue to Dashboard" at bounding box center [575, 421] width 458 height 40
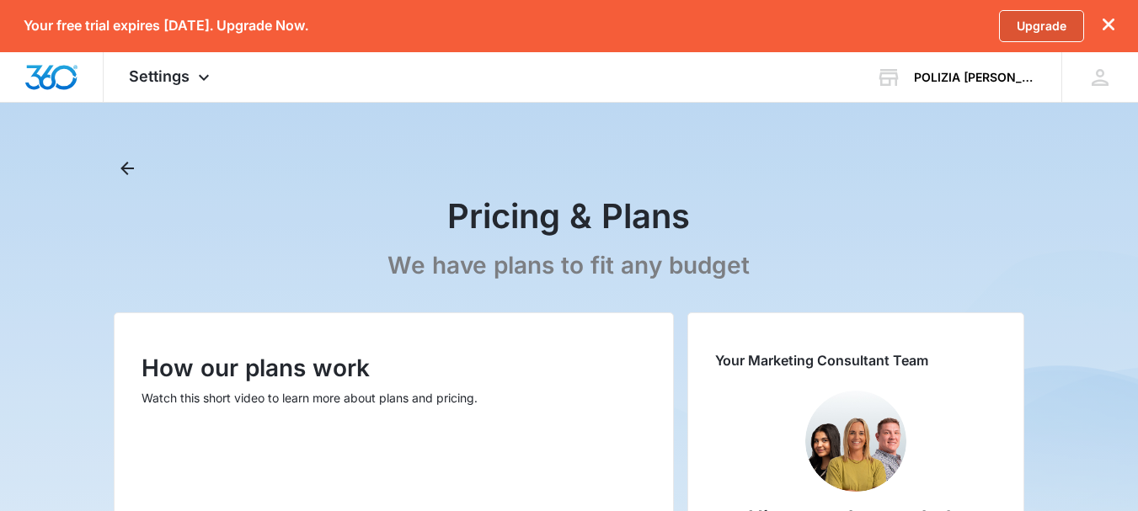
click at [1056, 25] on link "Upgrade" at bounding box center [1041, 26] width 85 height 32
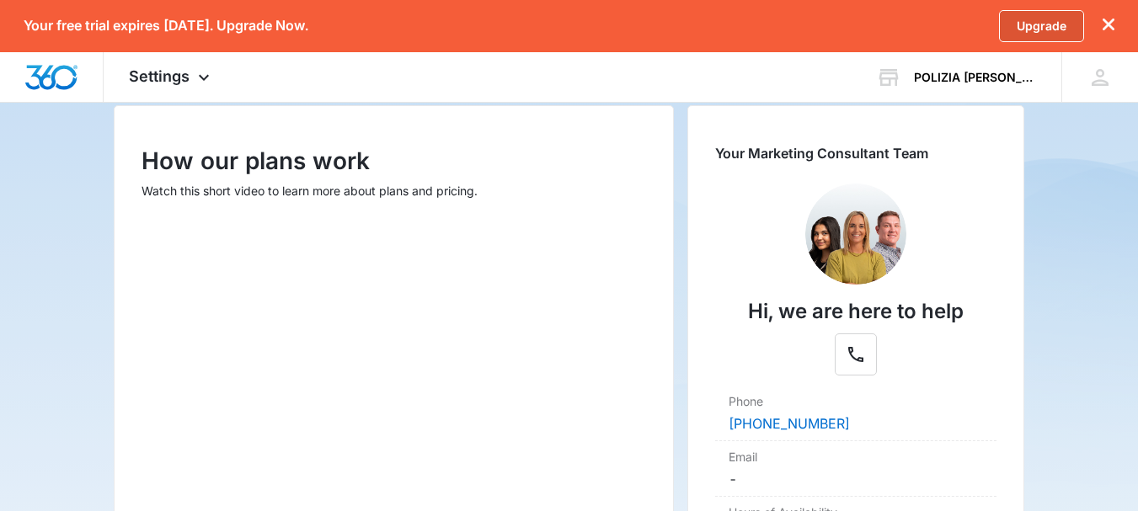
scroll to position [216, 0]
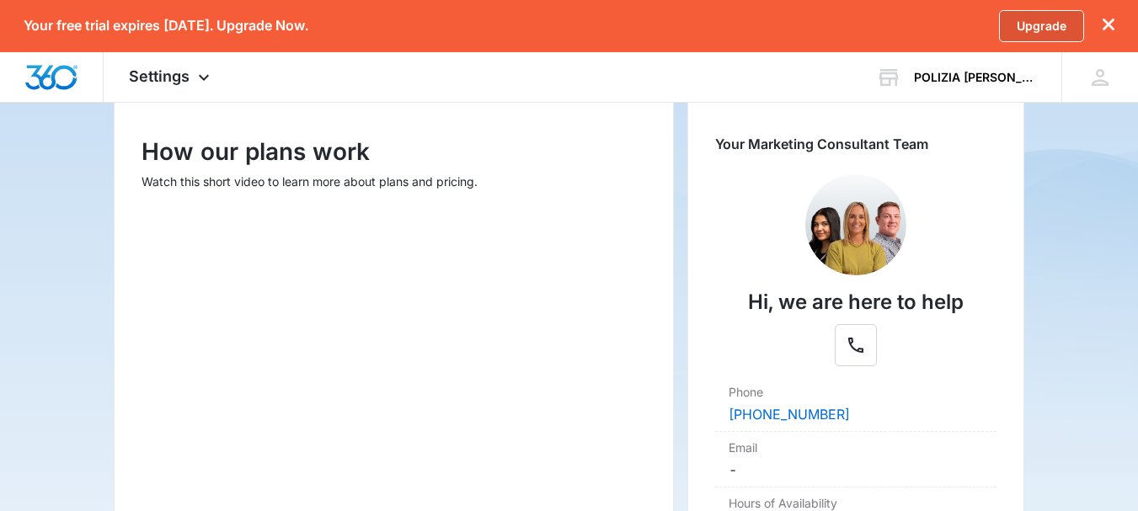
click at [1043, 22] on link "Upgrade" at bounding box center [1041, 26] width 85 height 32
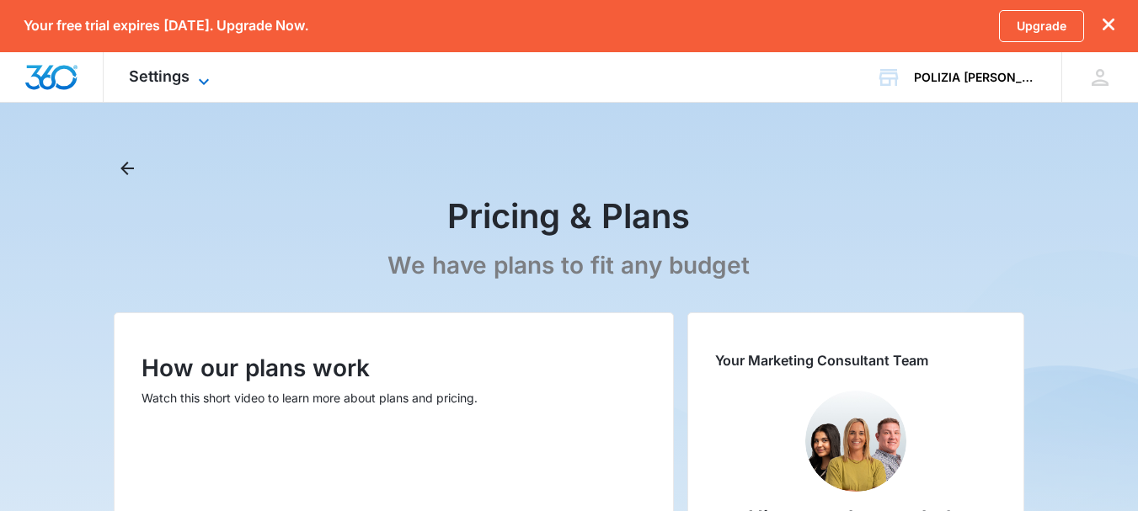
click at [179, 84] on div "Settings Apps Reputation Websites Forms CRM Email Shop Payments POS Ads Intelli…" at bounding box center [172, 77] width 136 height 50
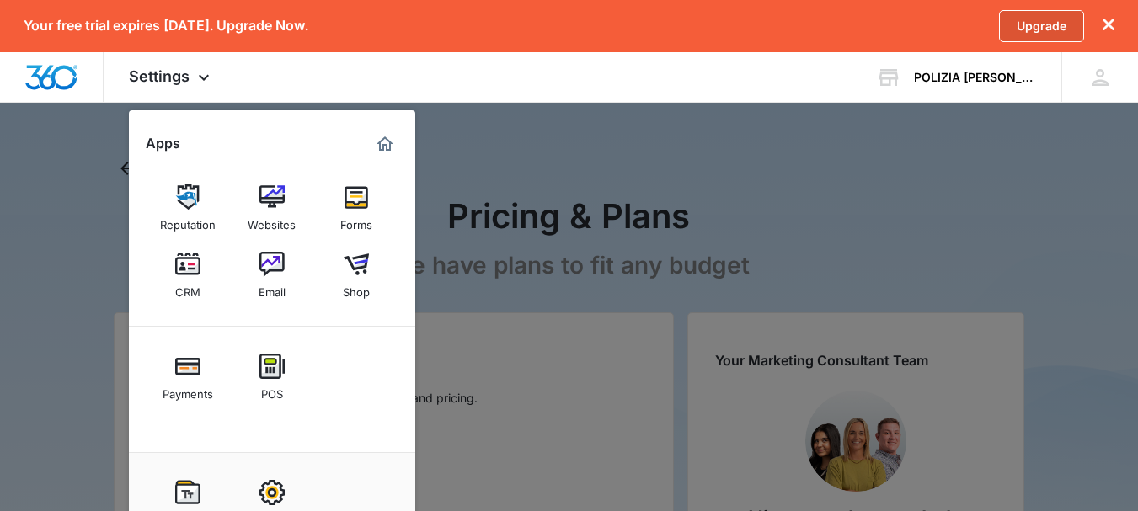
click at [1033, 31] on link "Upgrade" at bounding box center [1041, 26] width 85 height 32
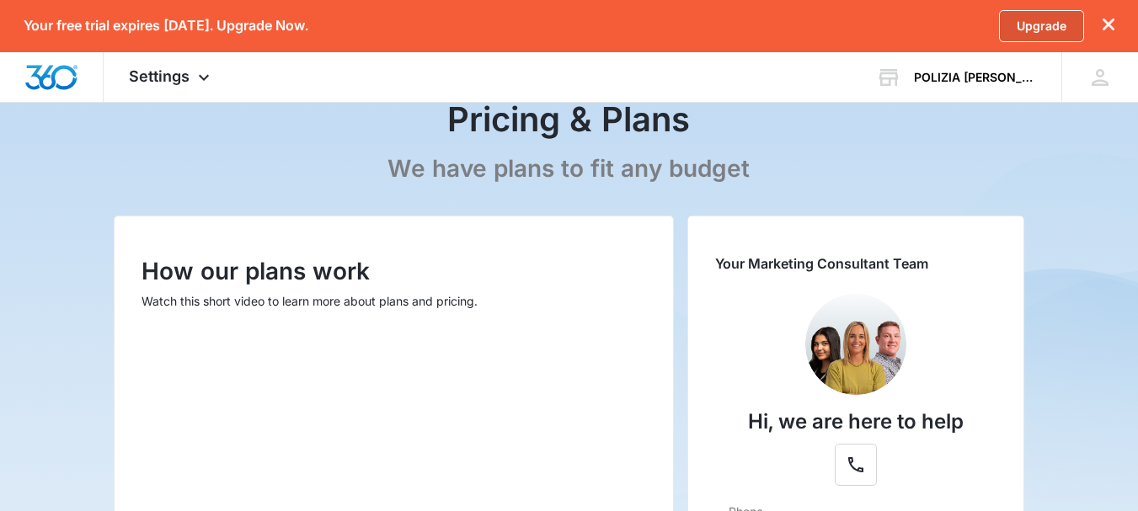
scroll to position [99, 0]
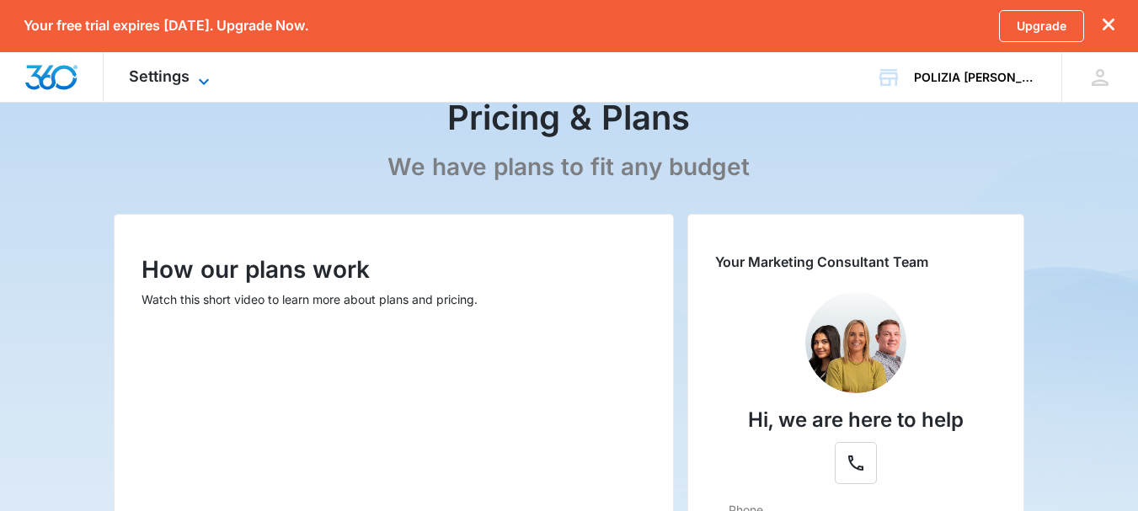
click at [184, 79] on span "Settings" at bounding box center [159, 76] width 61 height 18
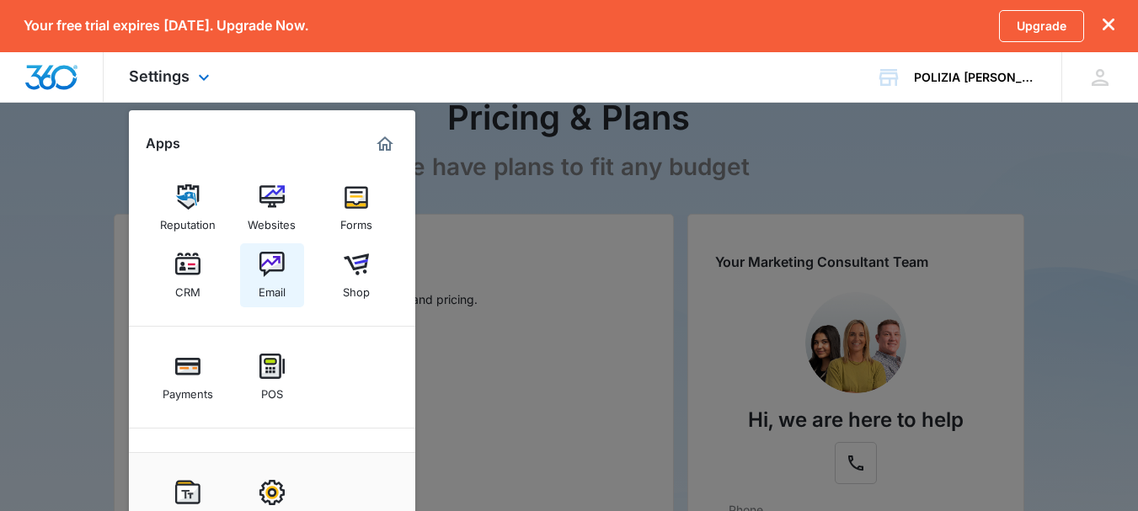
click at [280, 272] on img at bounding box center [271, 264] width 25 height 25
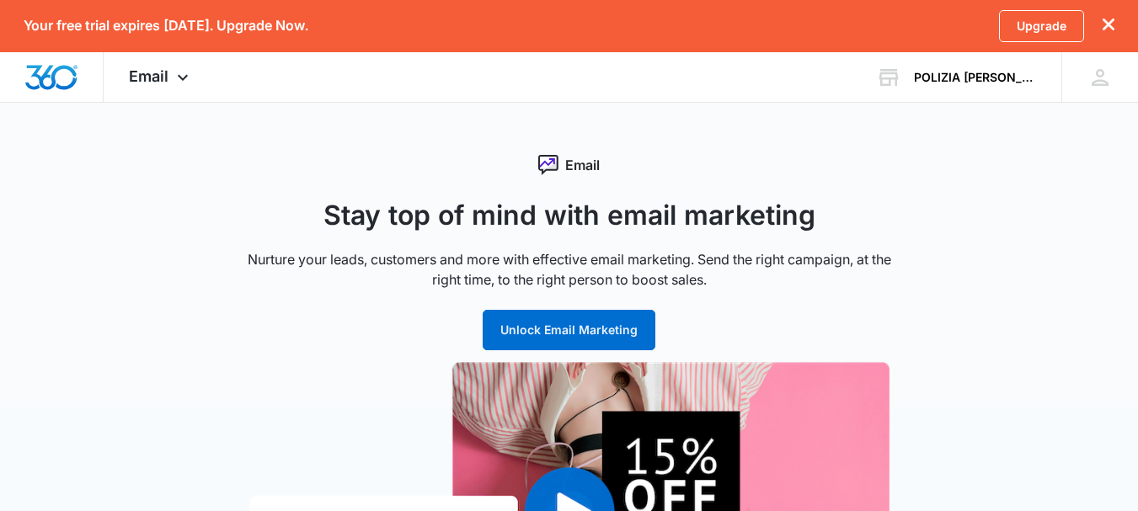
scroll to position [59, 0]
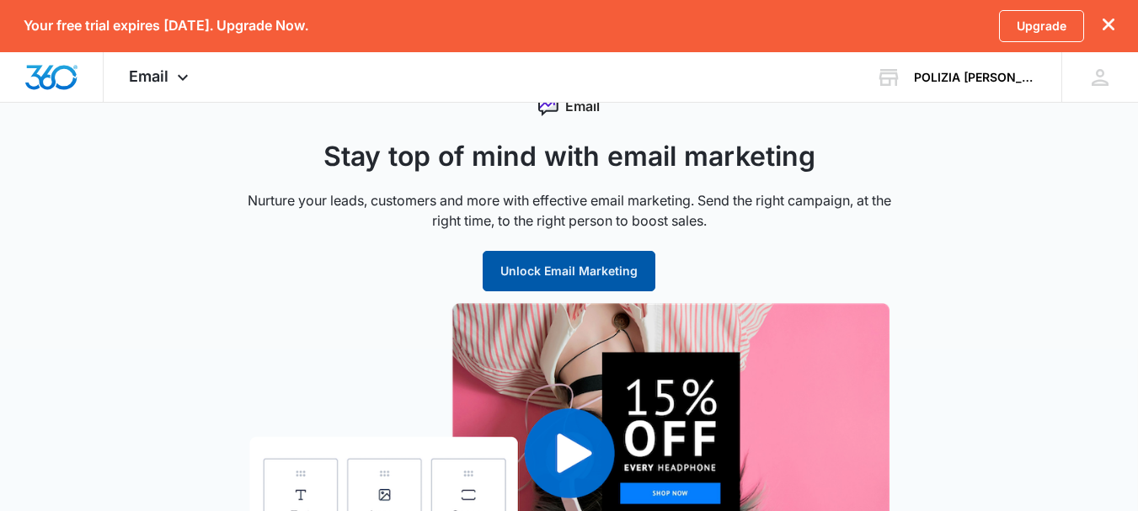
click at [593, 256] on button "Unlock Email Marketing" at bounding box center [569, 271] width 173 height 40
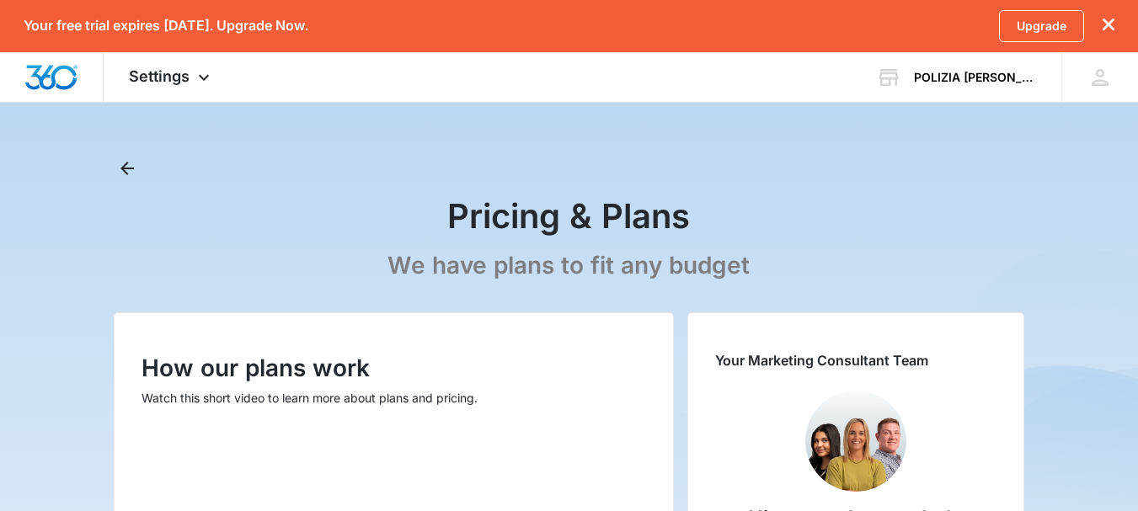
click at [1115, 29] on div "Your free trial expires in 14 days. Upgrade Now. Upgrade" at bounding box center [569, 26] width 1138 height 52
click at [1105, 29] on icon "dismiss this dialog" at bounding box center [1108, 25] width 12 height 12
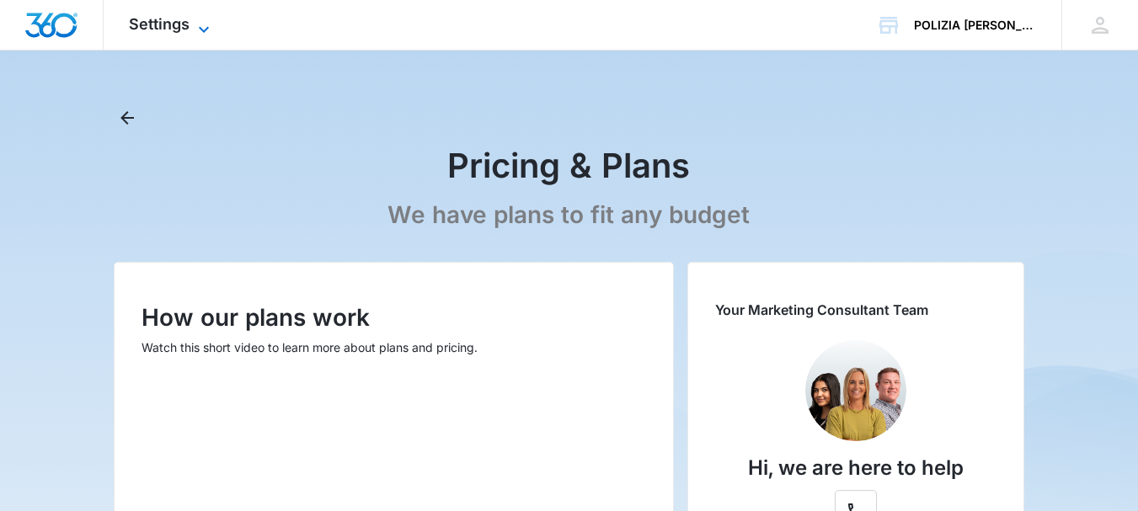
click at [169, 24] on span "Settings" at bounding box center [159, 24] width 61 height 18
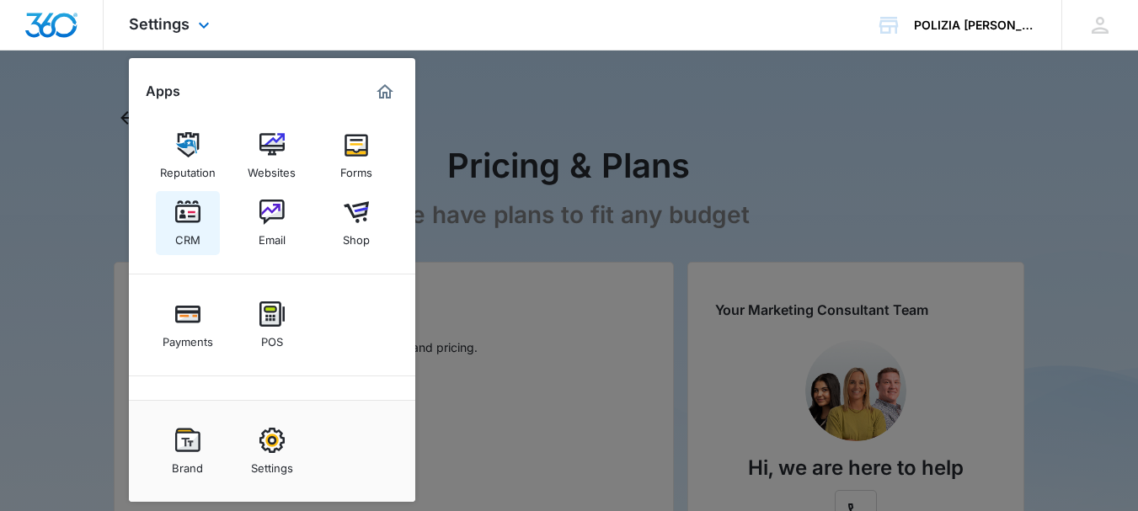
click at [209, 213] on link "CRM" at bounding box center [188, 223] width 64 height 64
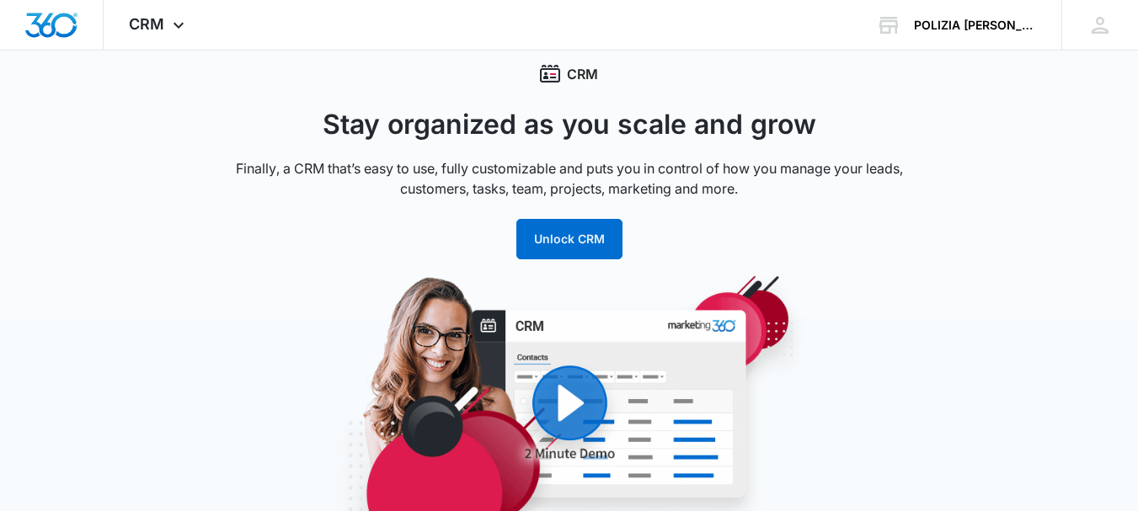
scroll to position [45, 0]
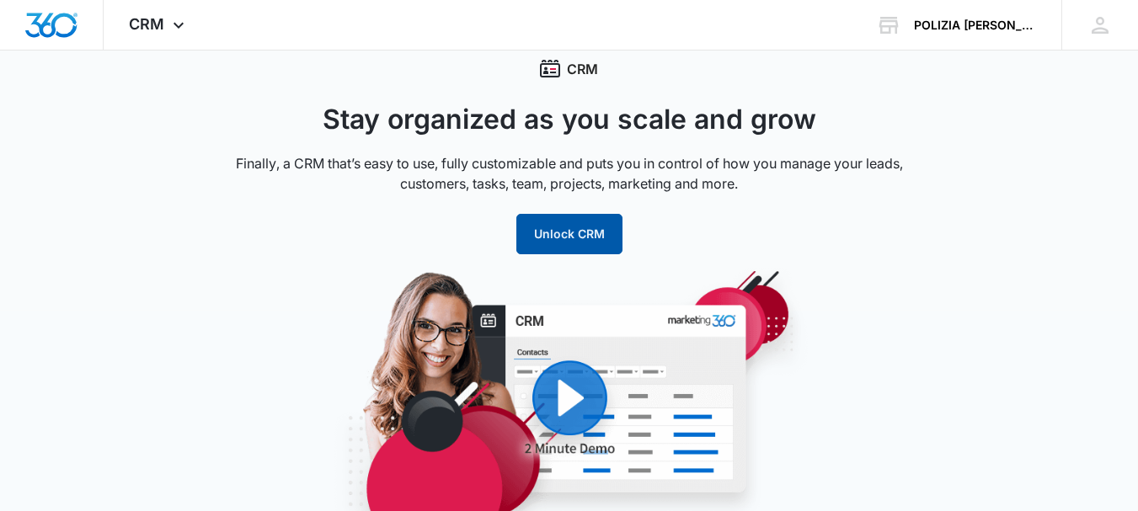
click at [577, 233] on button "Unlock CRM" at bounding box center [569, 234] width 106 height 40
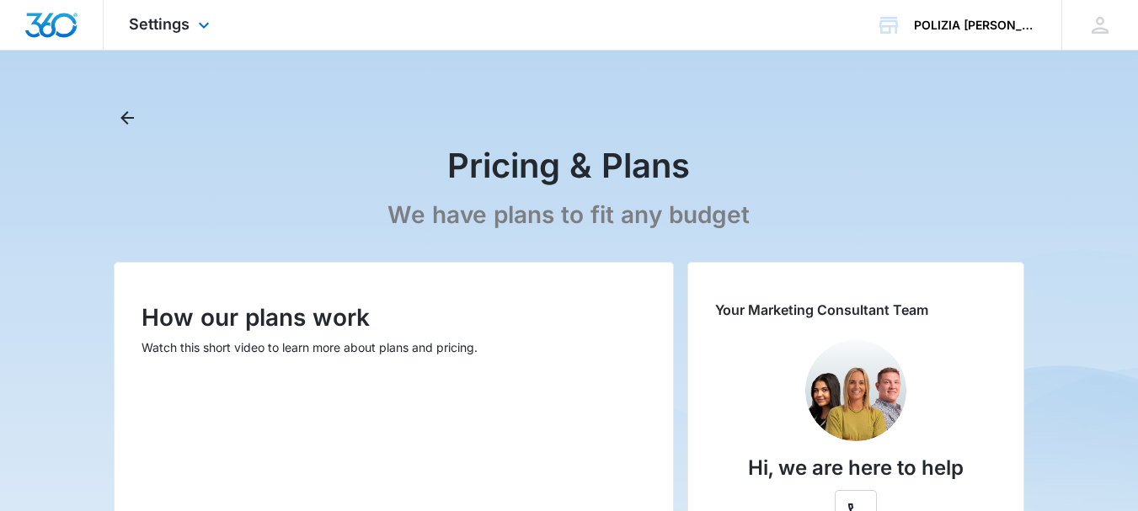
click at [38, 35] on img "Dashboard" at bounding box center [51, 25] width 54 height 25
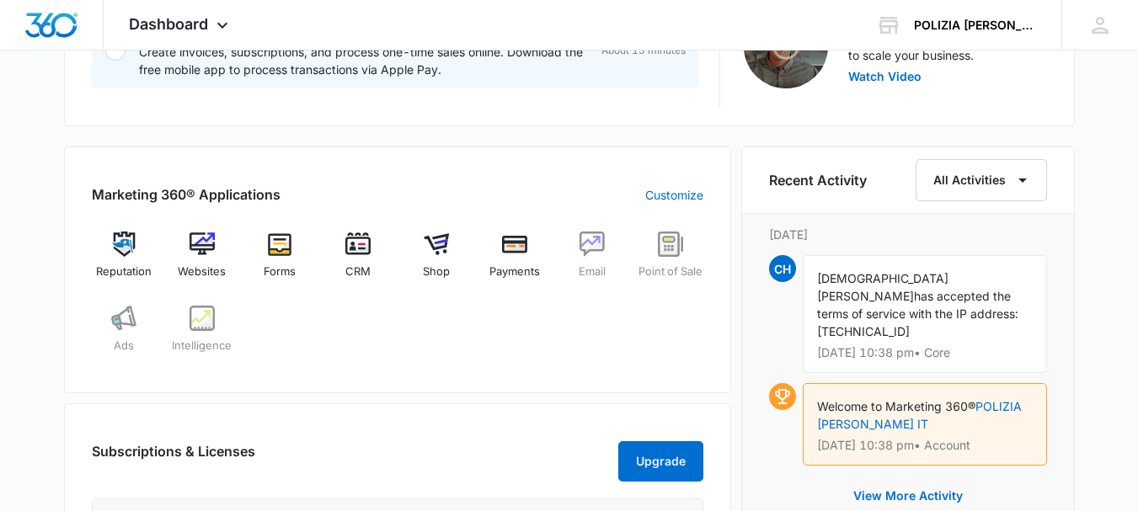
scroll to position [650, 0]
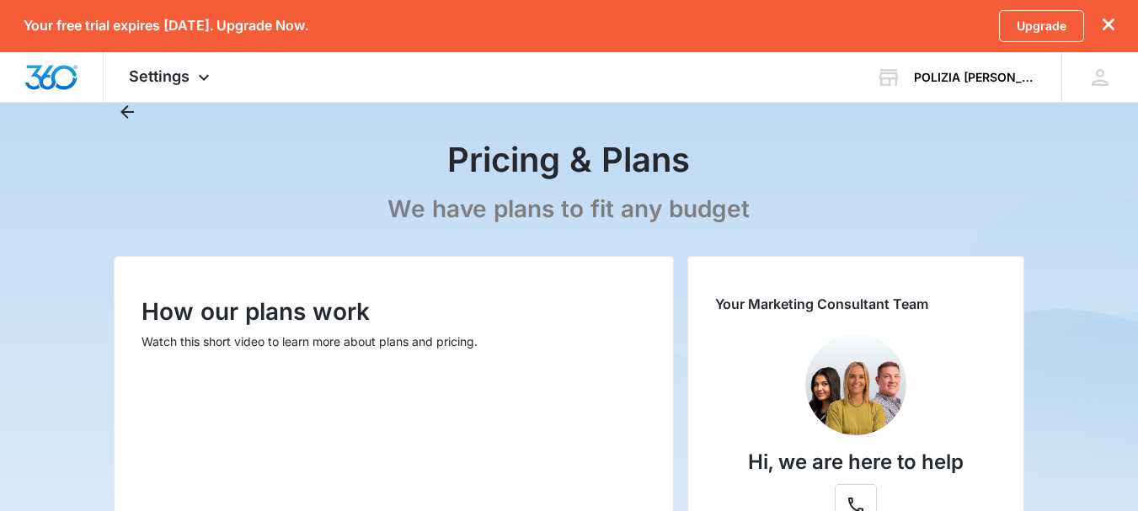
scroll to position [2, 0]
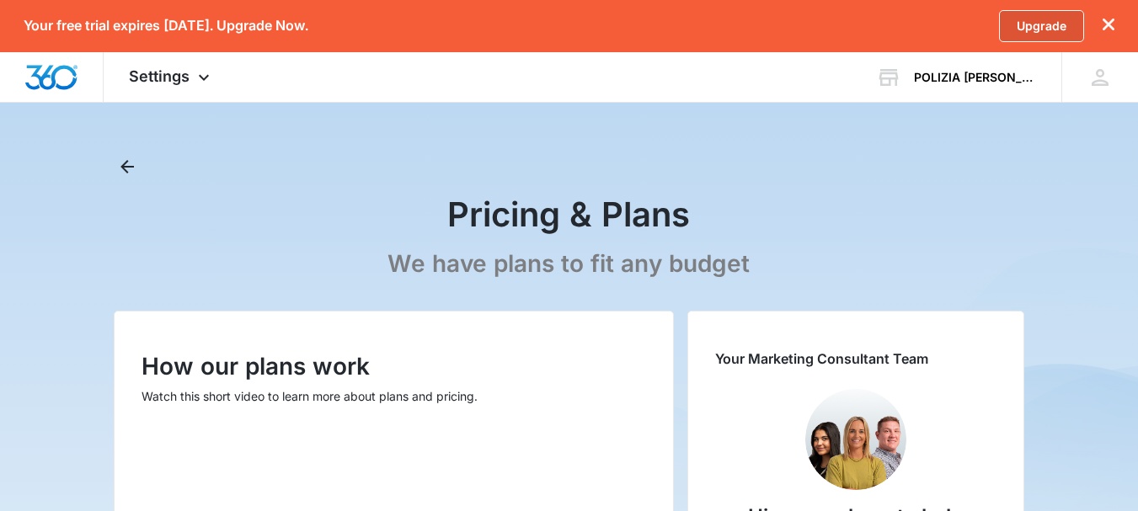
click at [1021, 33] on link "Upgrade" at bounding box center [1041, 26] width 85 height 32
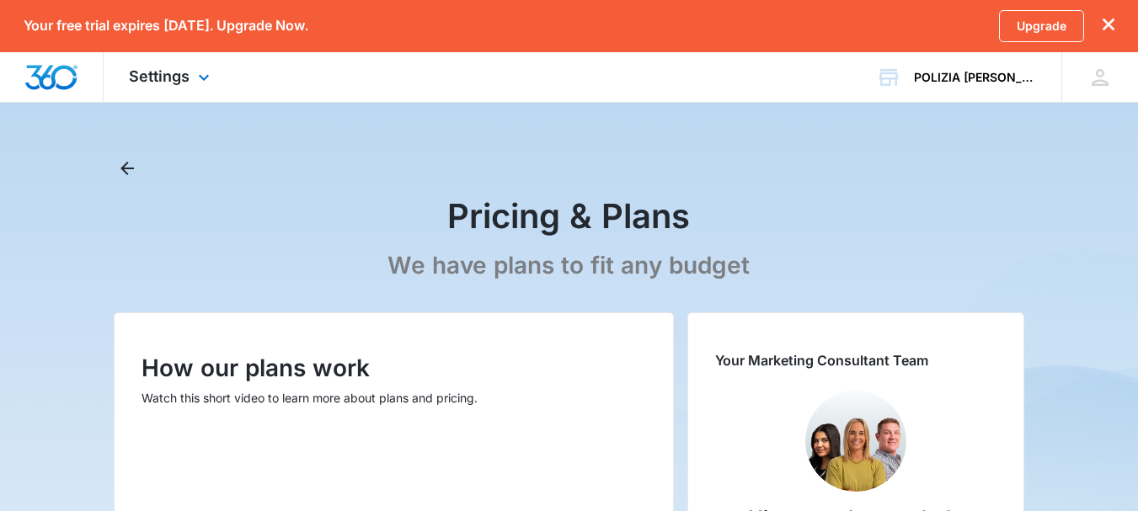
click at [72, 77] on img "Dashboard" at bounding box center [51, 77] width 54 height 25
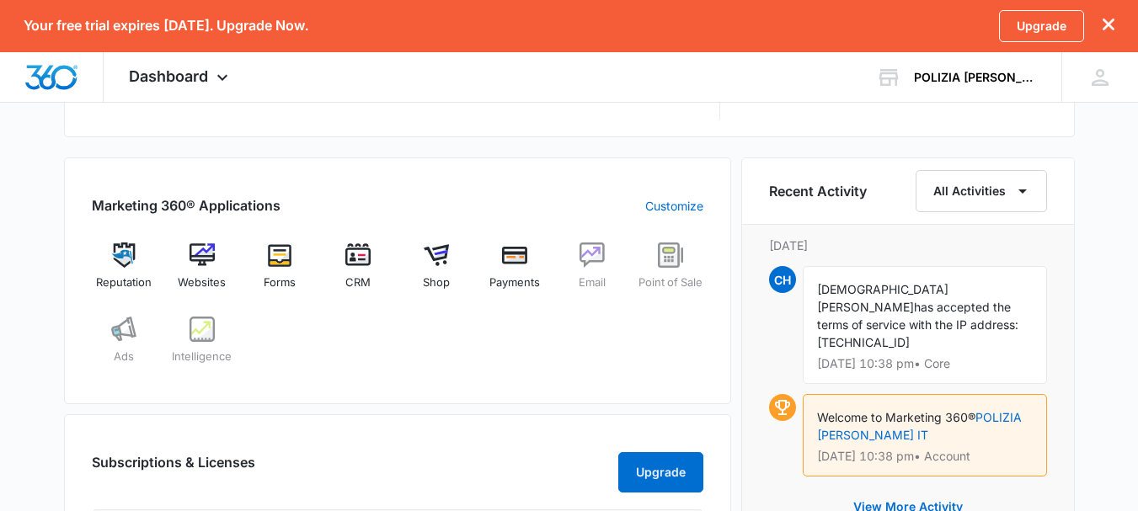
scroll to position [638, 0]
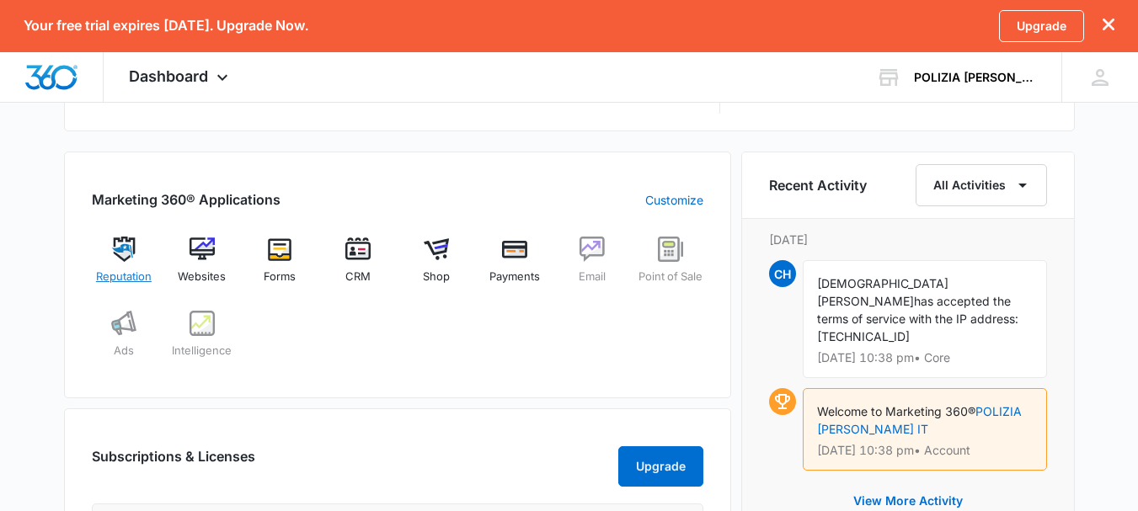
click at [123, 256] on img at bounding box center [123, 249] width 25 height 25
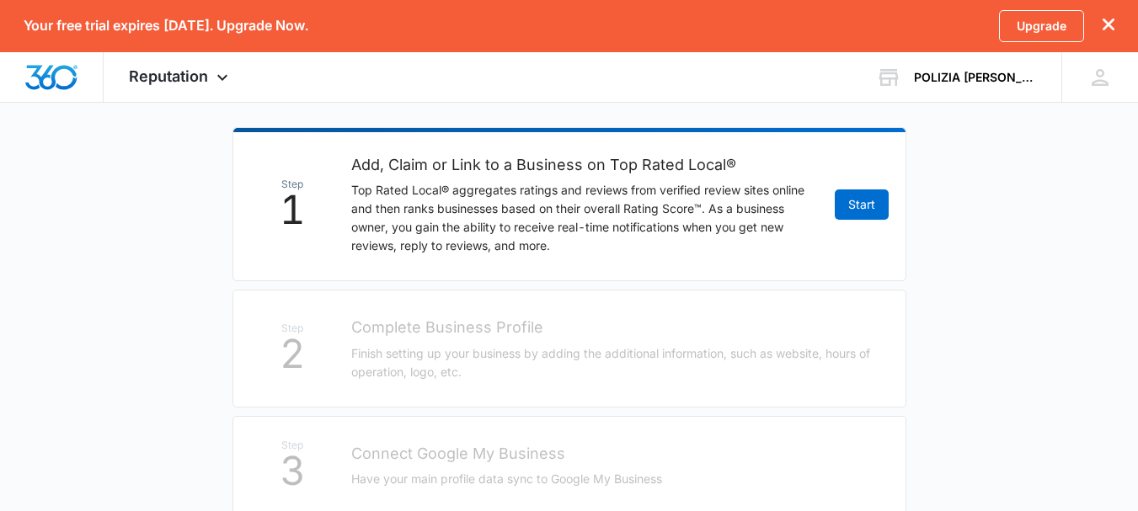
scroll to position [318, 0]
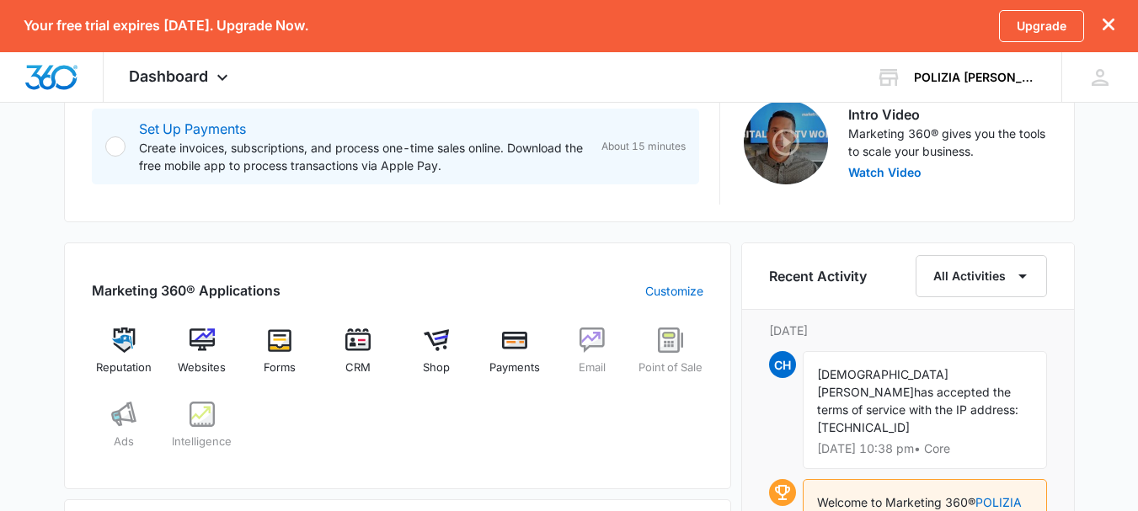
scroll to position [547, 0]
click at [357, 350] on img at bounding box center [357, 339] width 25 height 25
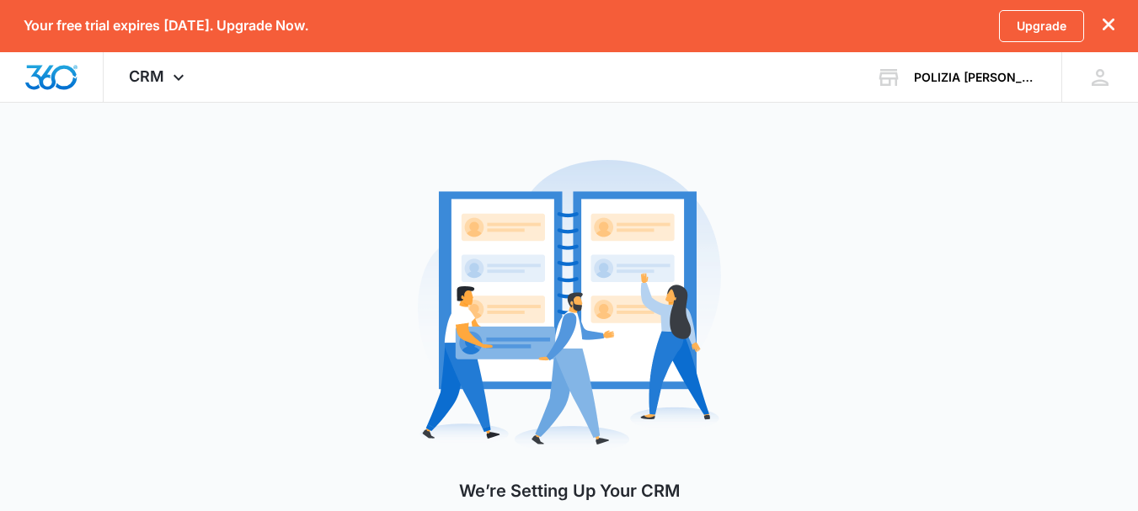
scroll to position [82, 0]
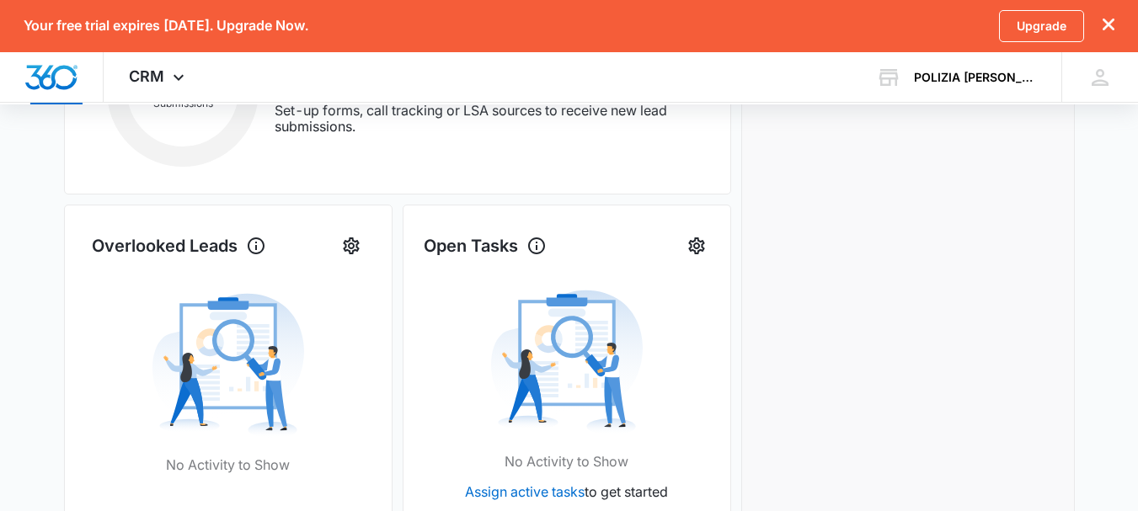
scroll to position [456, 0]
click at [179, 77] on icon at bounding box center [178, 82] width 20 height 20
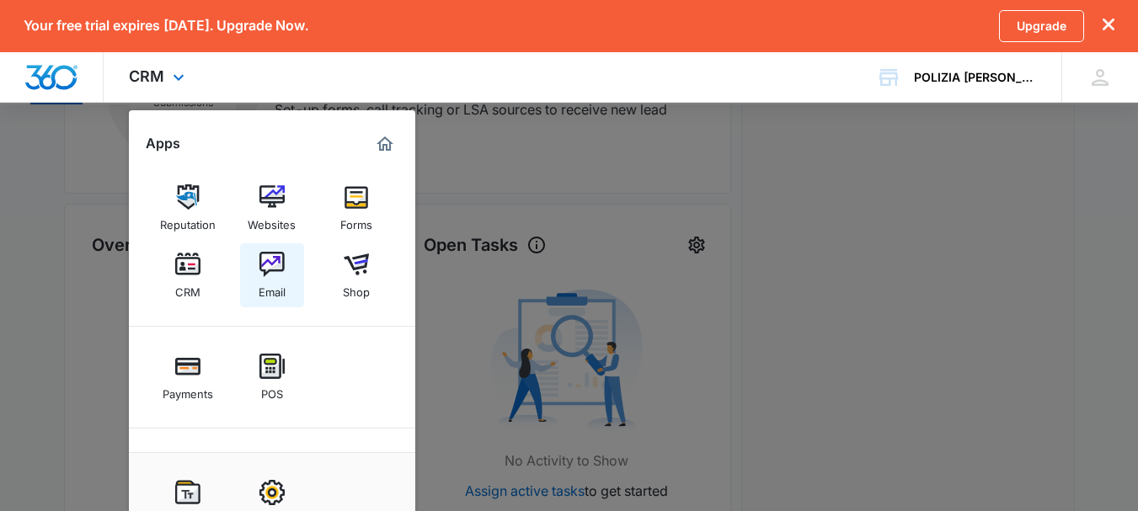
click at [273, 284] on div "Email" at bounding box center [272, 288] width 27 height 22
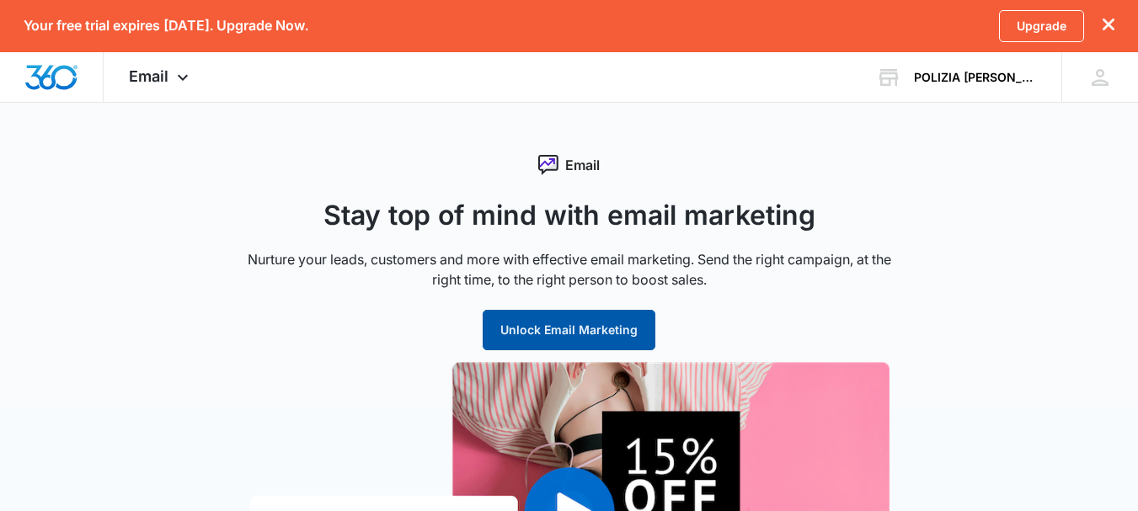
click at [528, 339] on button "Unlock Email Marketing" at bounding box center [569, 330] width 173 height 40
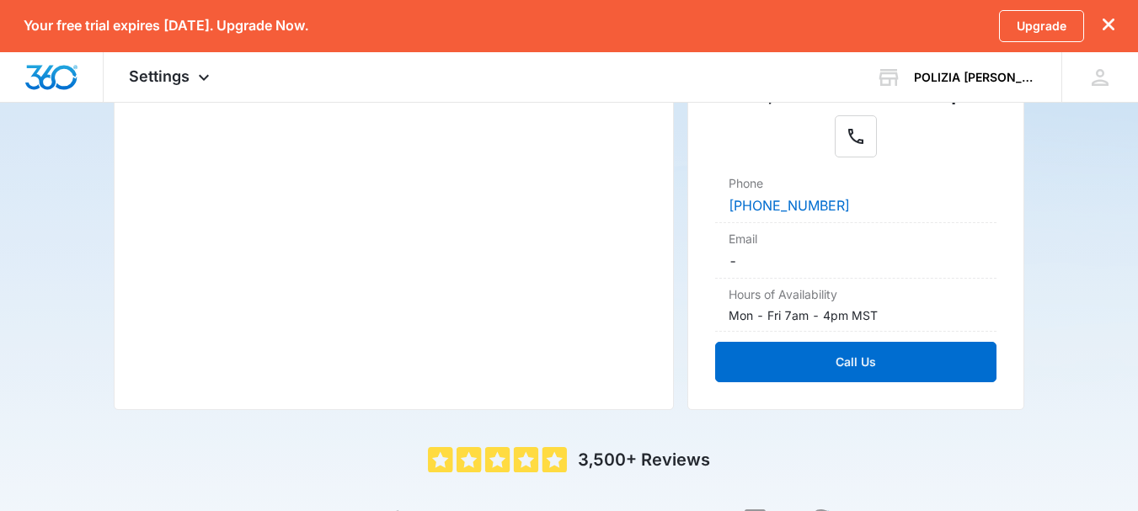
scroll to position [450, 0]
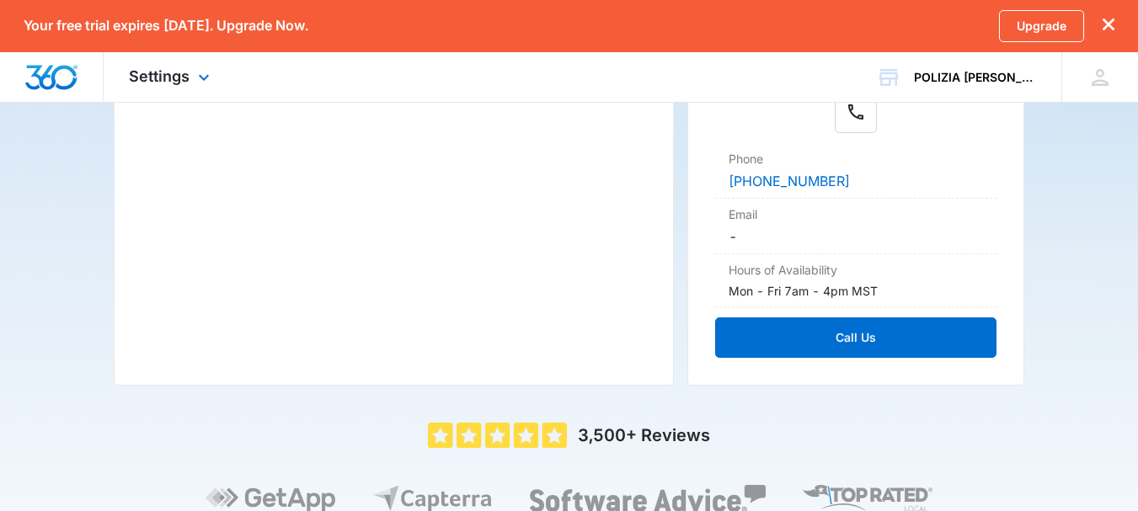
click at [72, 81] on img "Dashboard" at bounding box center [51, 77] width 54 height 25
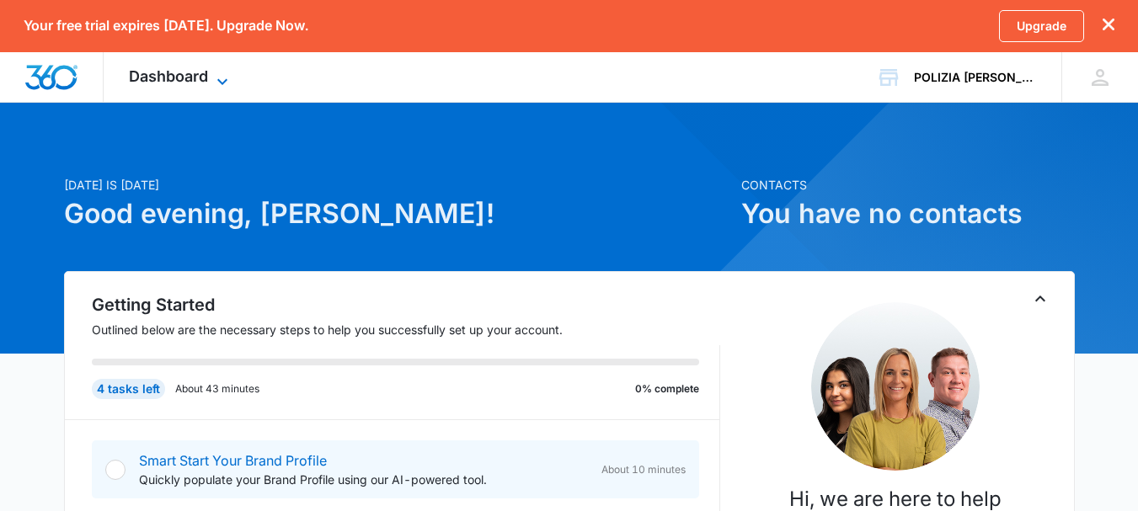
click at [195, 78] on span "Dashboard" at bounding box center [168, 76] width 79 height 18
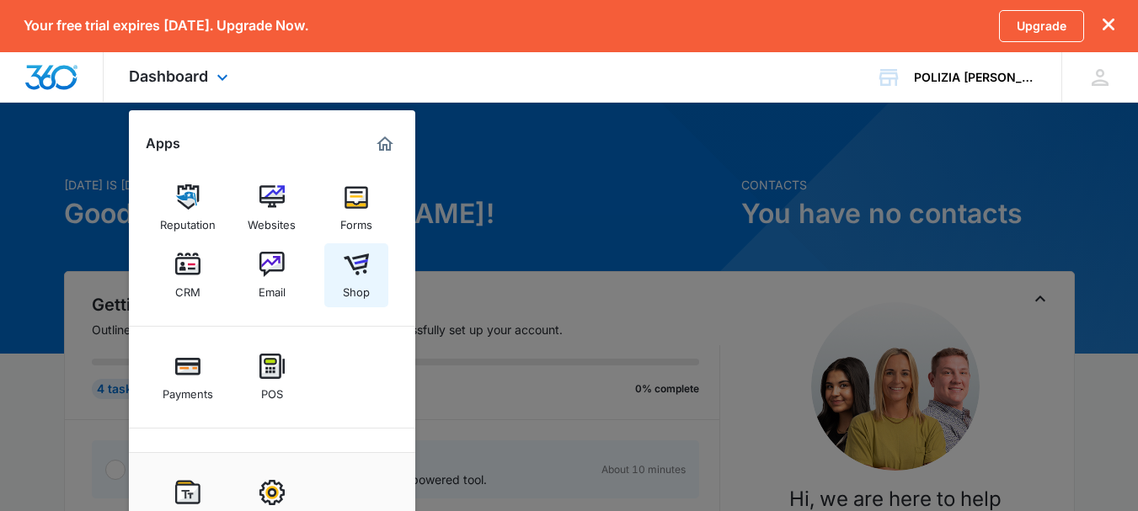
click at [365, 264] on img at bounding box center [356, 264] width 25 height 25
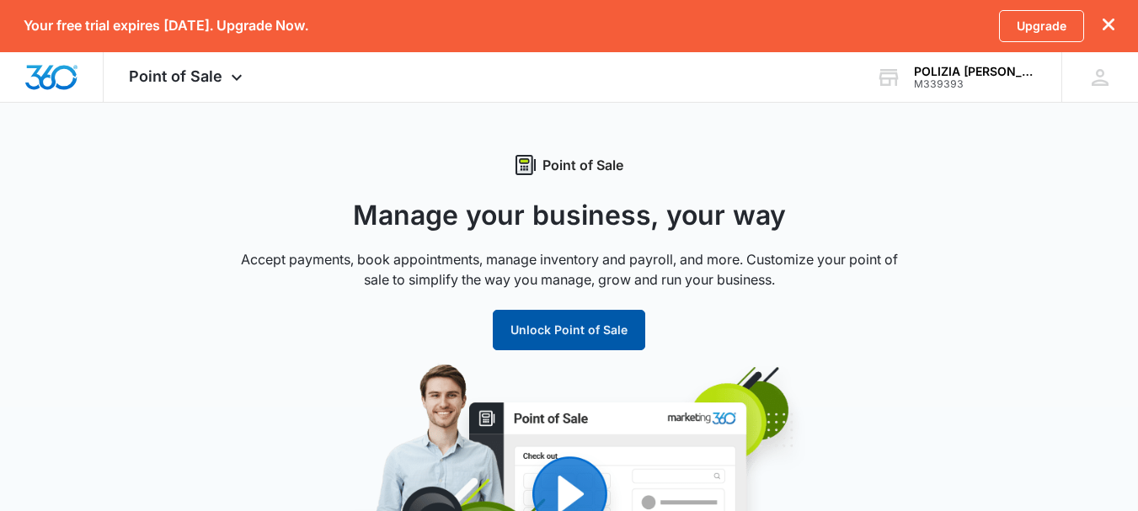
click at [527, 338] on button "Unlock Point of Sale" at bounding box center [569, 330] width 152 height 40
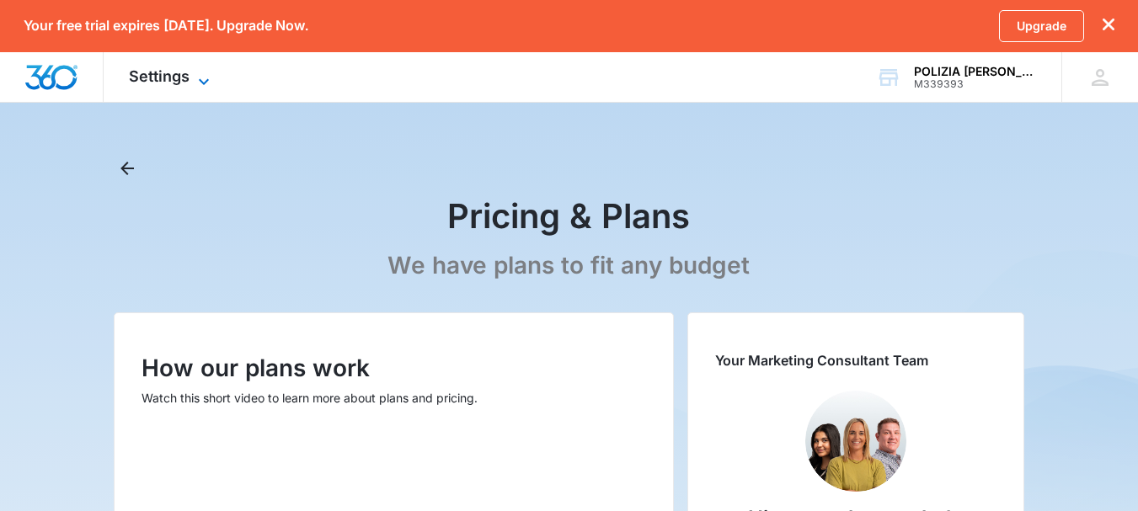
click at [194, 72] on icon at bounding box center [204, 82] width 20 height 20
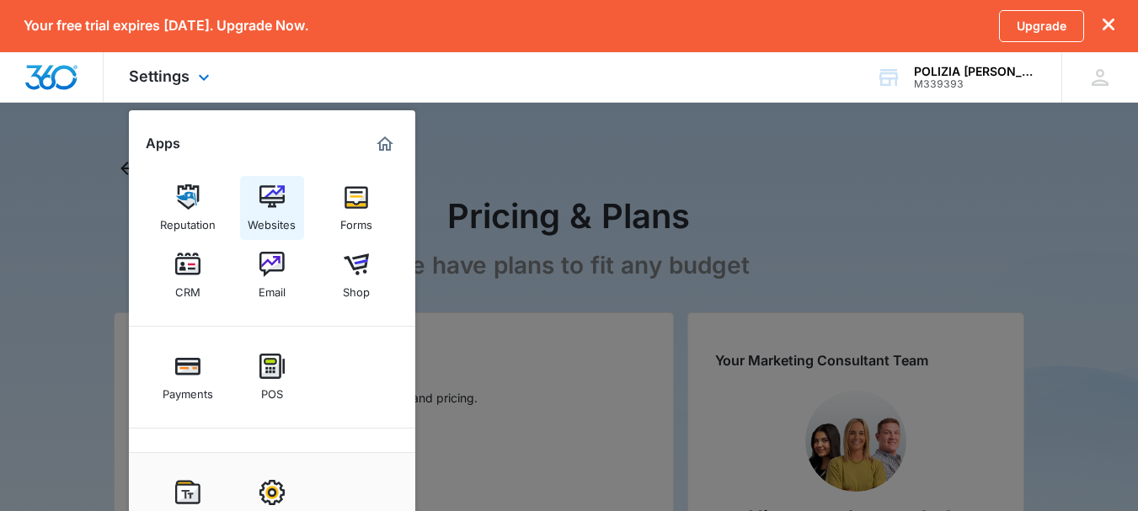
click at [273, 220] on div "Websites" at bounding box center [272, 221] width 48 height 22
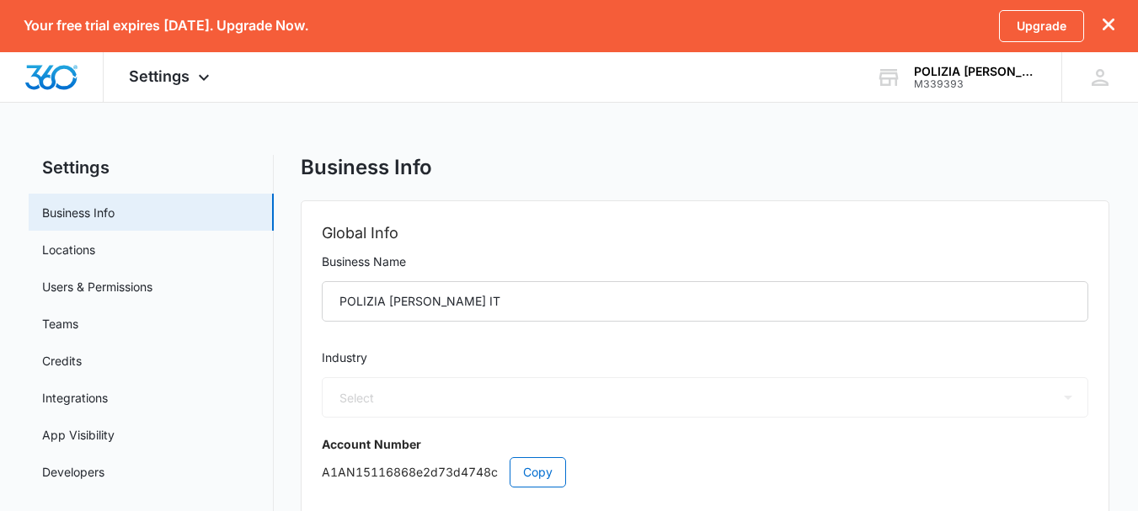
select select "33"
select select "PL"
select select "Europe/[GEOGRAPHIC_DATA]"
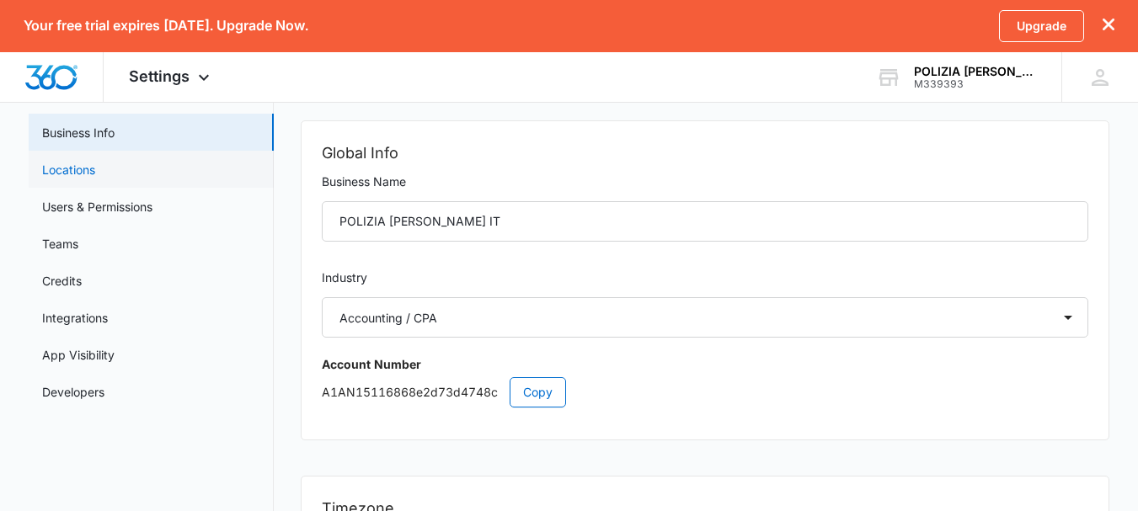
scroll to position [82, 0]
